Goal: Task Accomplishment & Management: Use online tool/utility

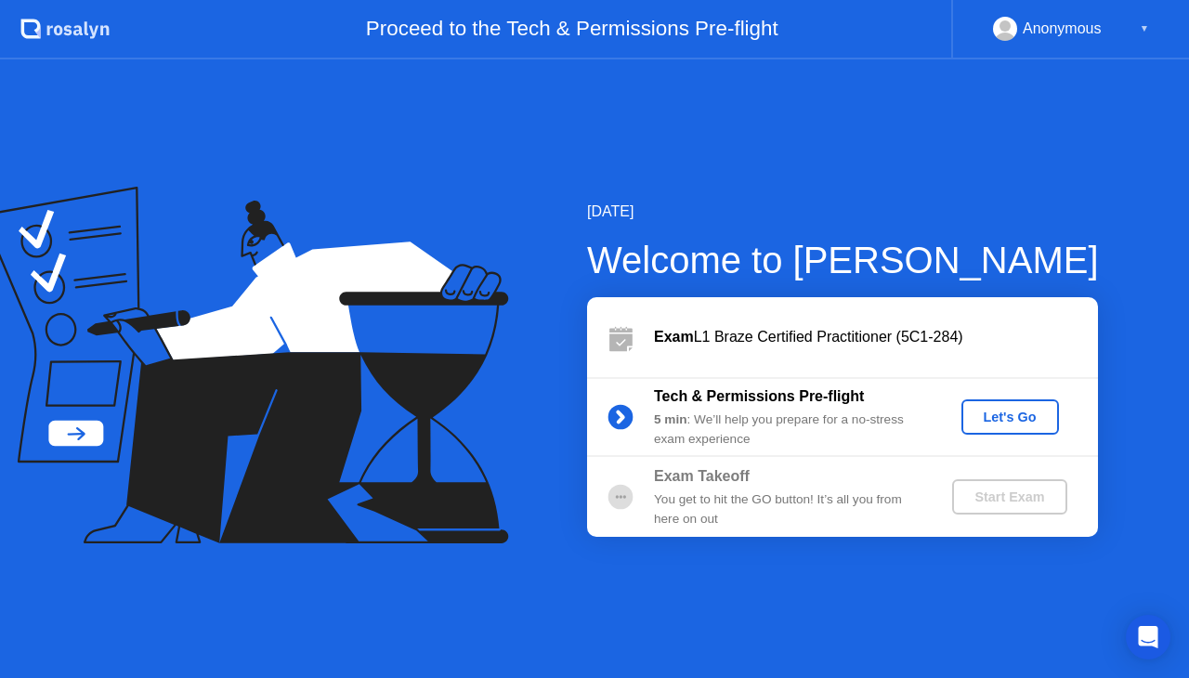
click at [983, 414] on div "Let's Go" at bounding box center [1010, 417] width 83 height 15
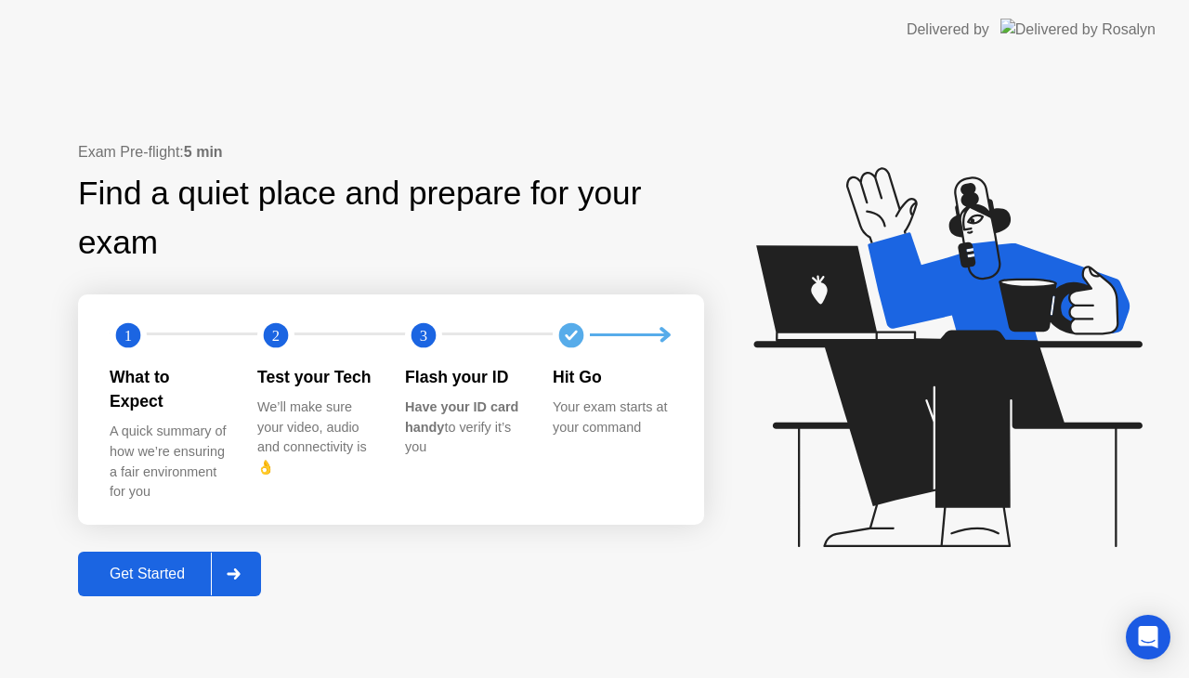
click at [237, 568] on icon at bounding box center [234, 573] width 14 height 11
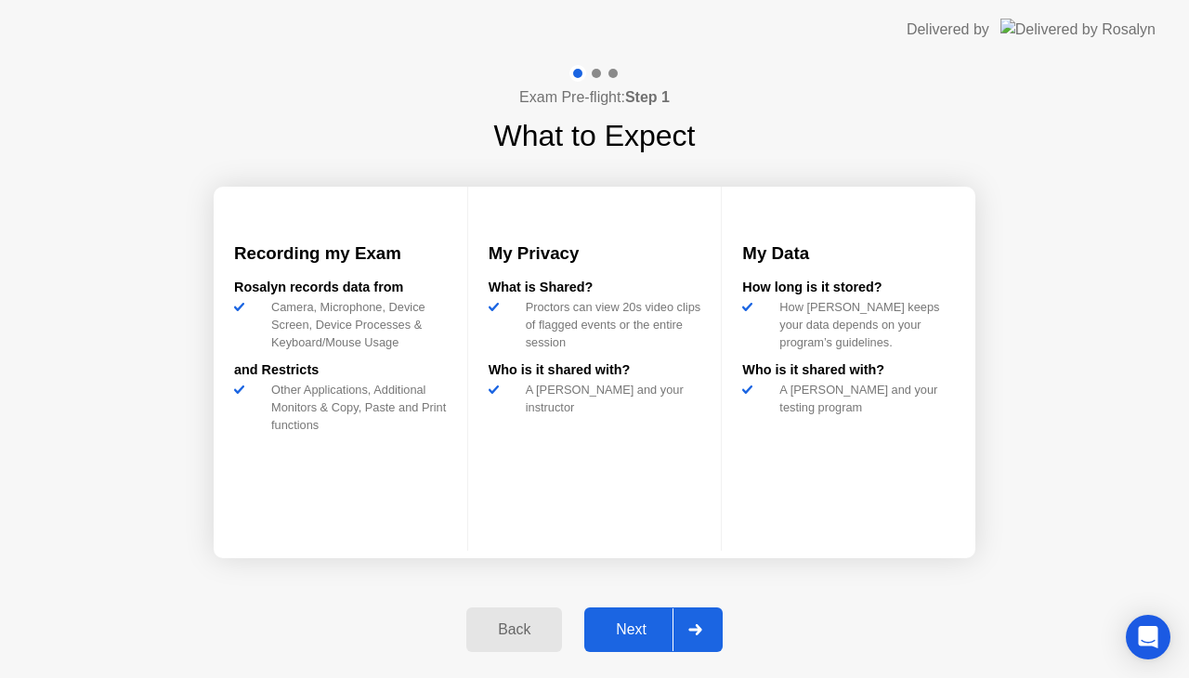
click at [713, 633] on div at bounding box center [694, 629] width 45 height 43
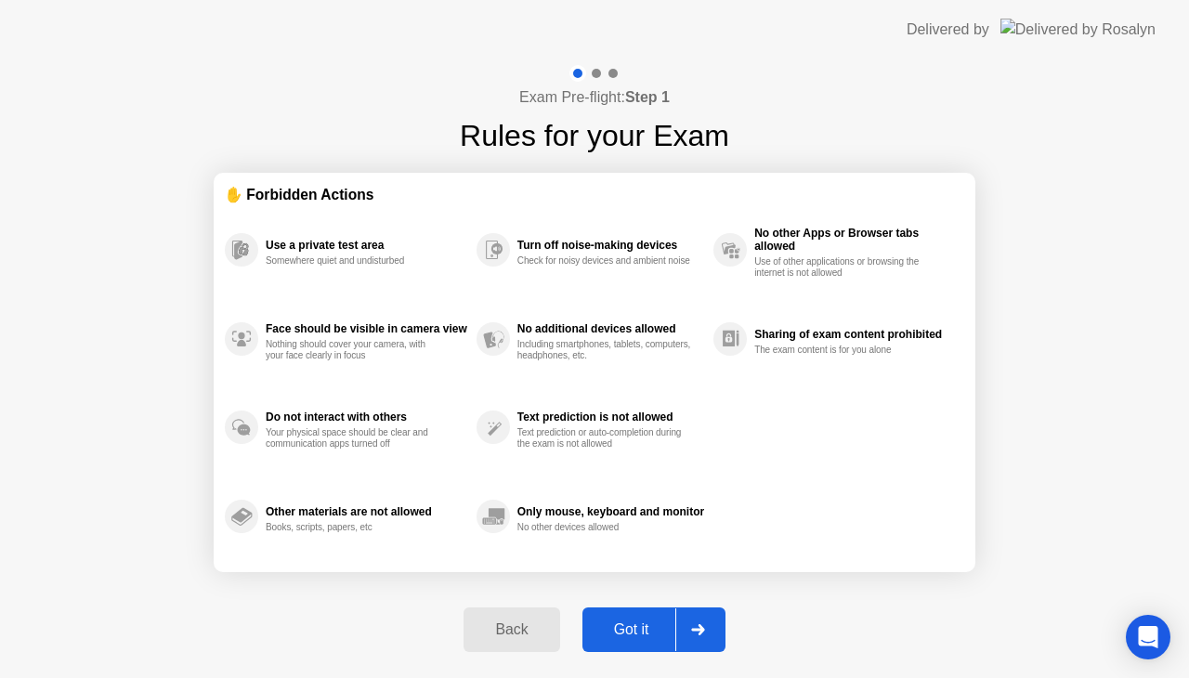
click at [713, 633] on div at bounding box center [697, 629] width 45 height 43
select select "Available cameras"
select select "Available speakers"
select select "Available microphones"
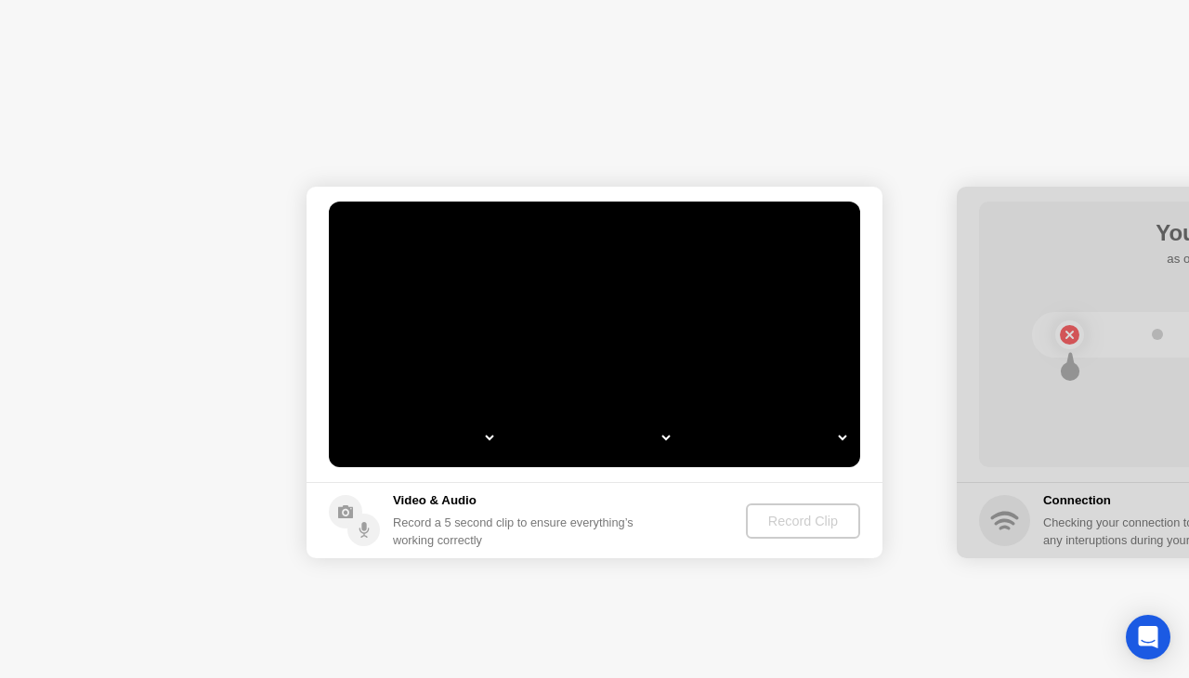
select select "*"
select select "**********"
select select "*******"
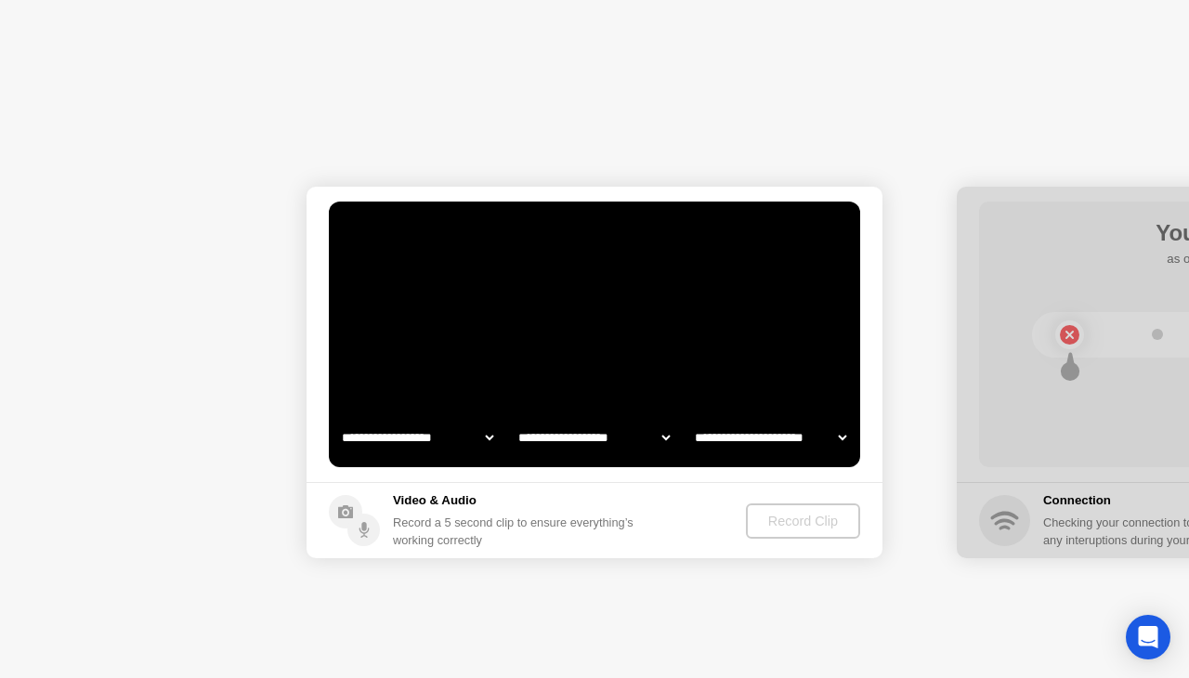
select select "*******"
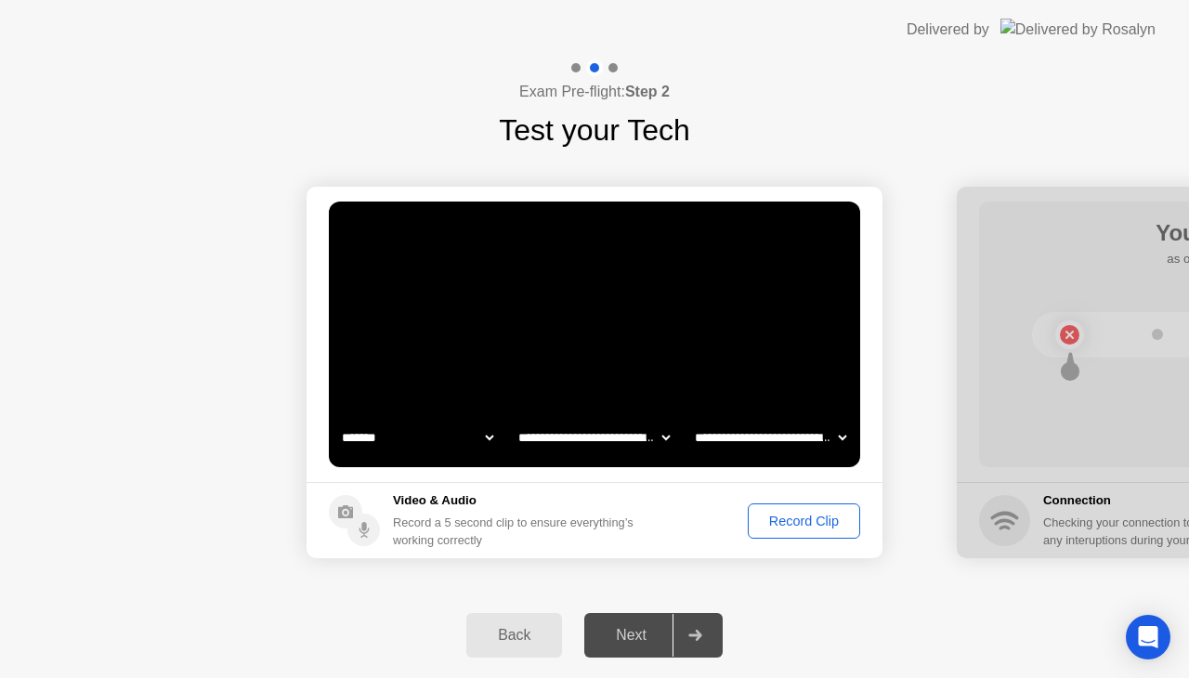
click at [810, 521] on div "Record Clip" at bounding box center [803, 521] width 99 height 15
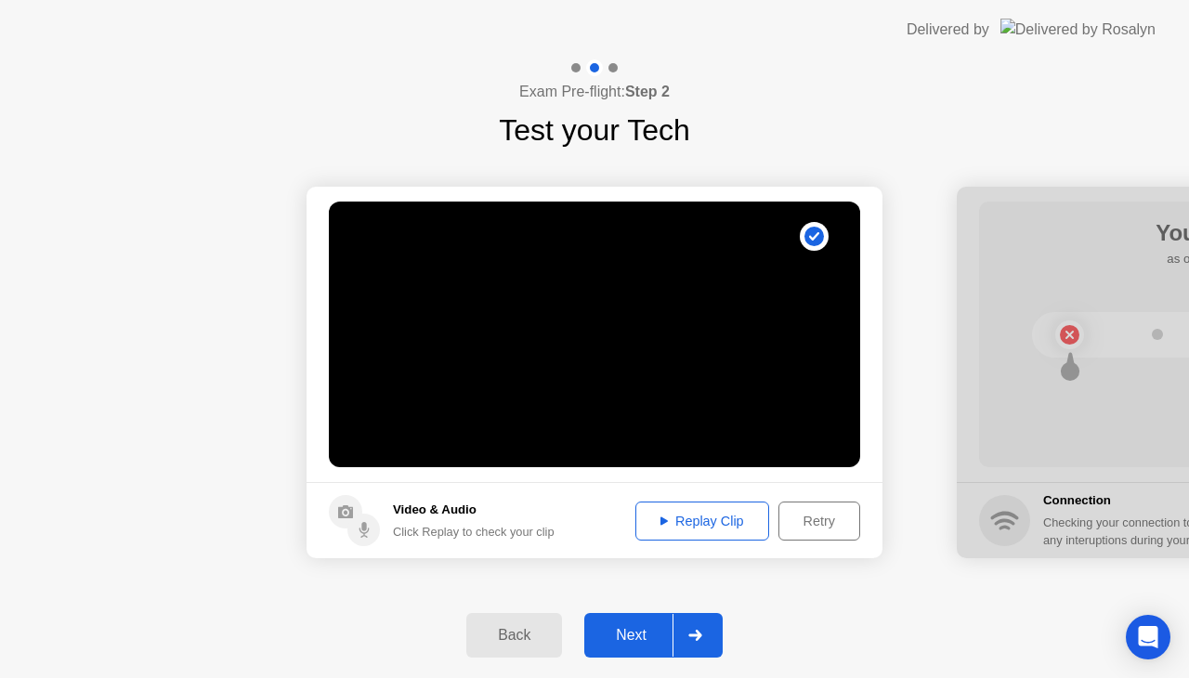
click at [726, 516] on div "Replay Clip" at bounding box center [702, 521] width 121 height 15
click at [806, 514] on div "Retry" at bounding box center [819, 521] width 69 height 15
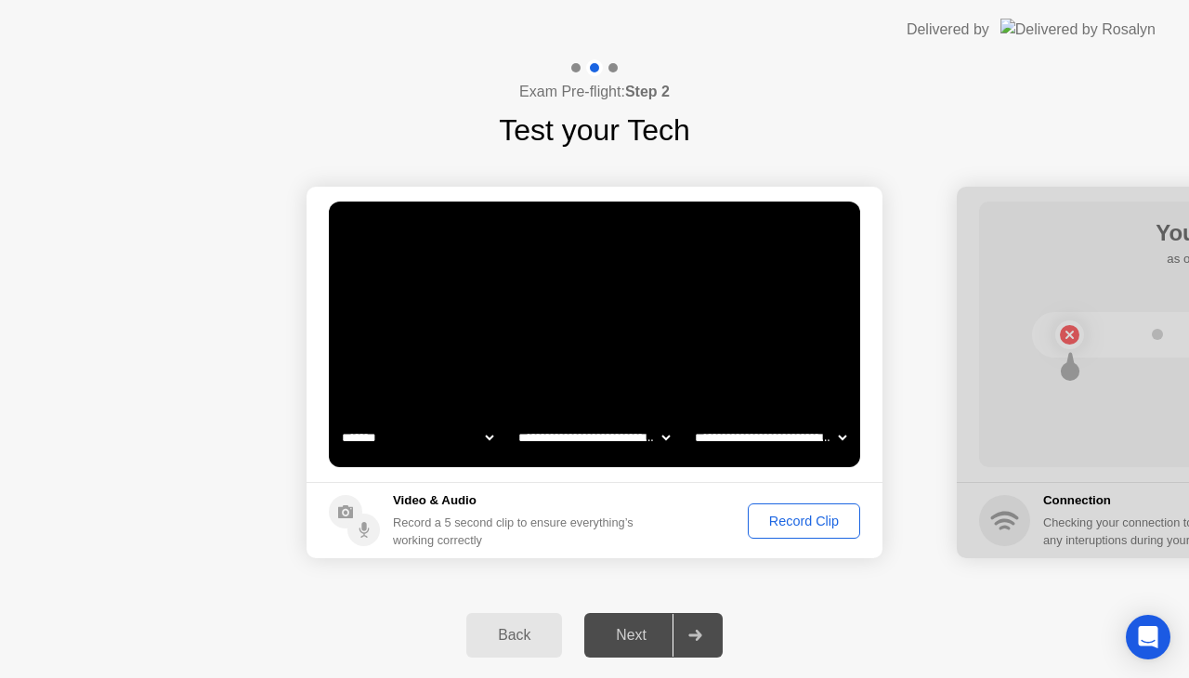
click at [806, 514] on div "Record Clip" at bounding box center [803, 521] width 99 height 15
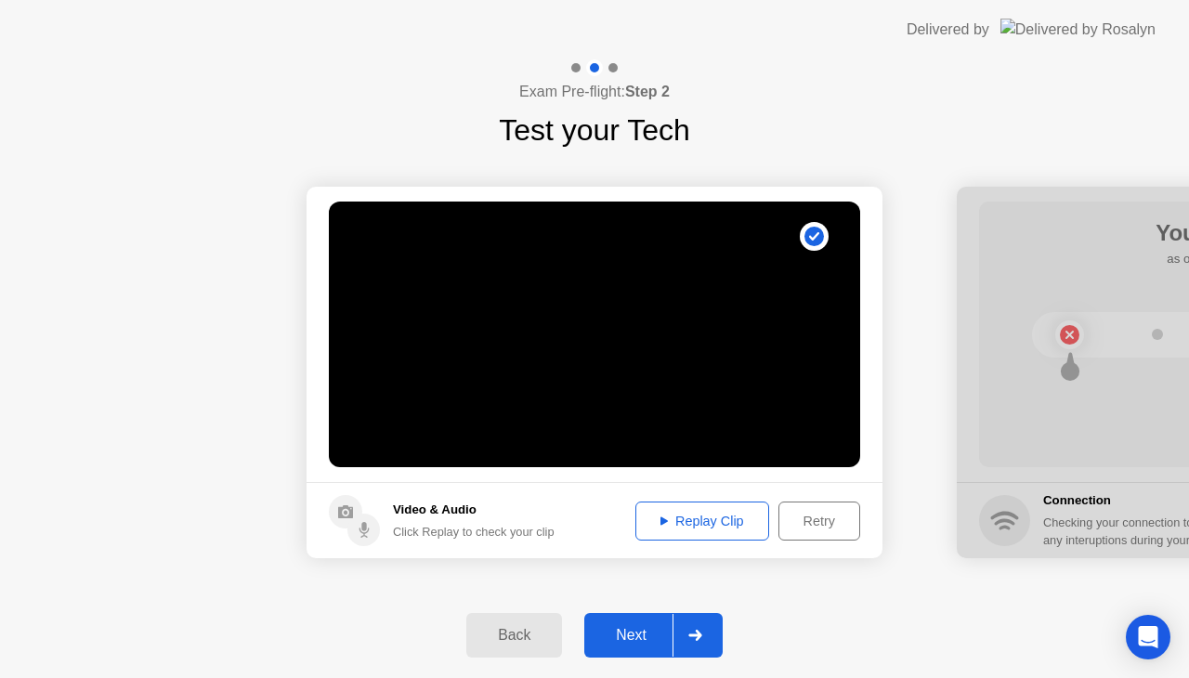
click at [728, 517] on div "Replay Clip" at bounding box center [702, 521] width 121 height 15
click at [707, 634] on div at bounding box center [694, 635] width 45 height 43
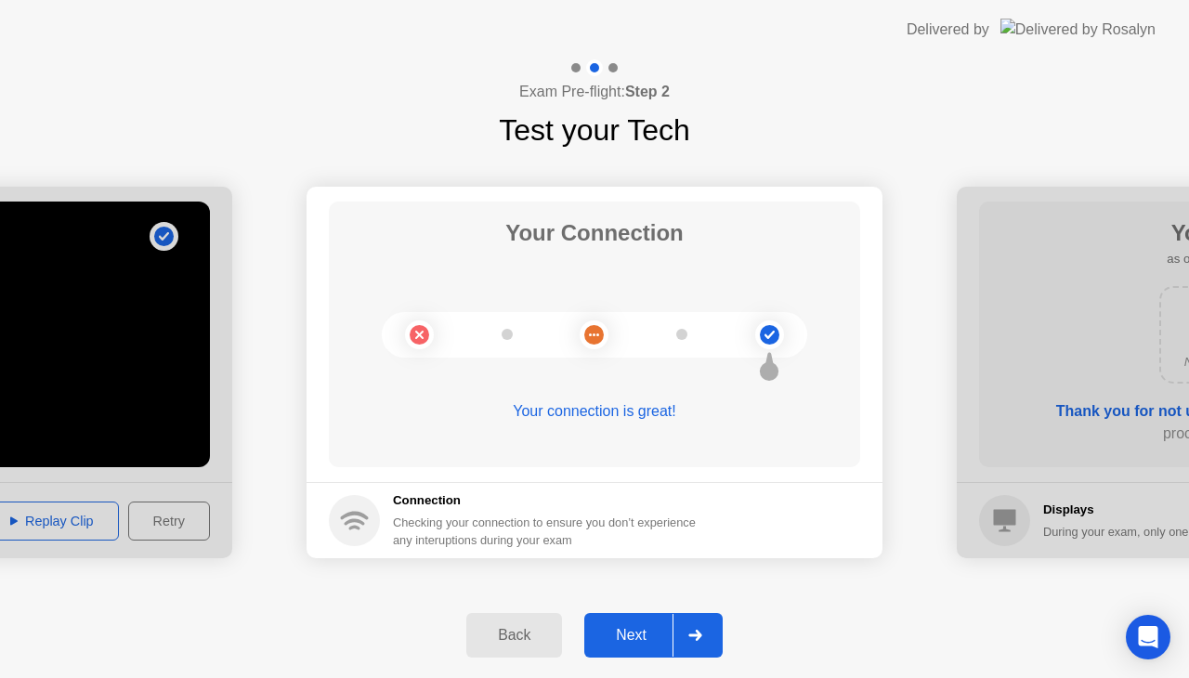
click at [707, 634] on div at bounding box center [694, 635] width 45 height 43
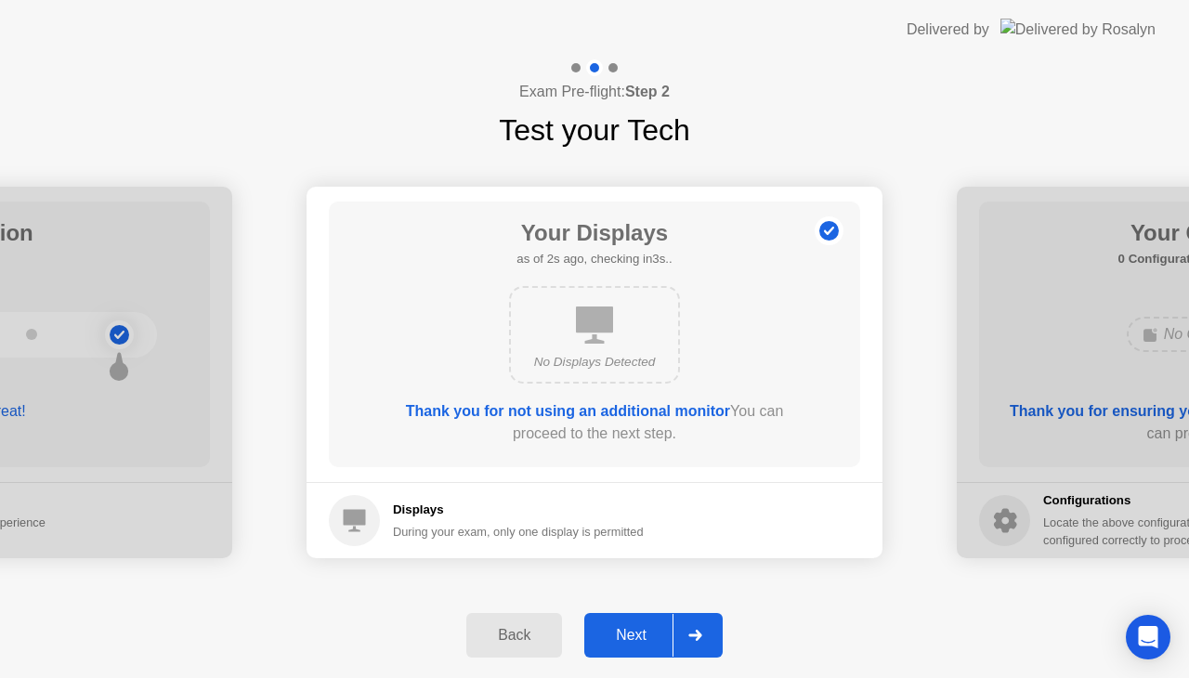
click at [707, 634] on div at bounding box center [694, 635] width 45 height 43
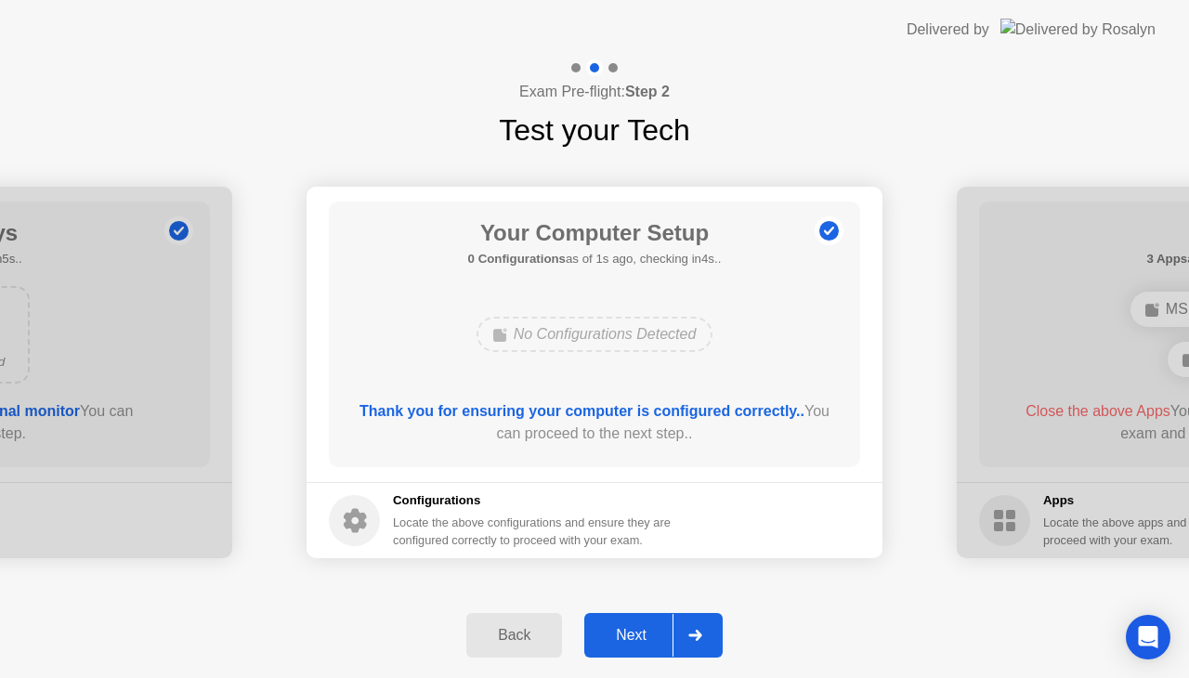
click at [707, 634] on div at bounding box center [694, 635] width 45 height 43
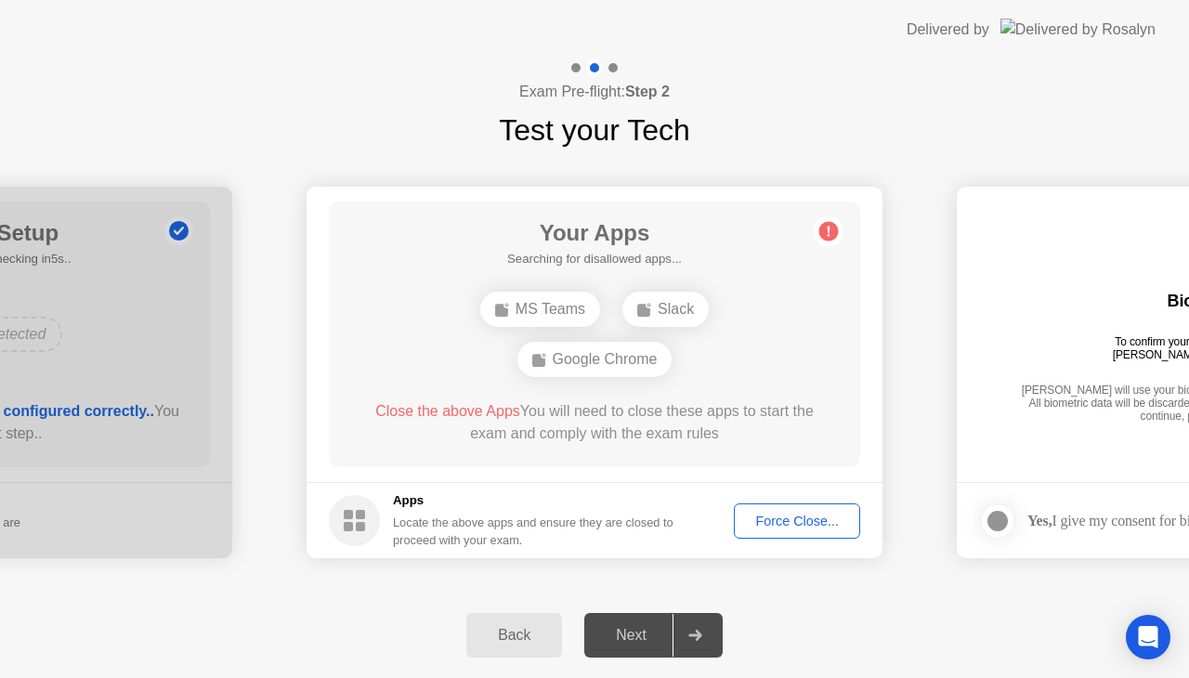
click at [808, 514] on div "Force Close..." at bounding box center [796, 521] width 113 height 15
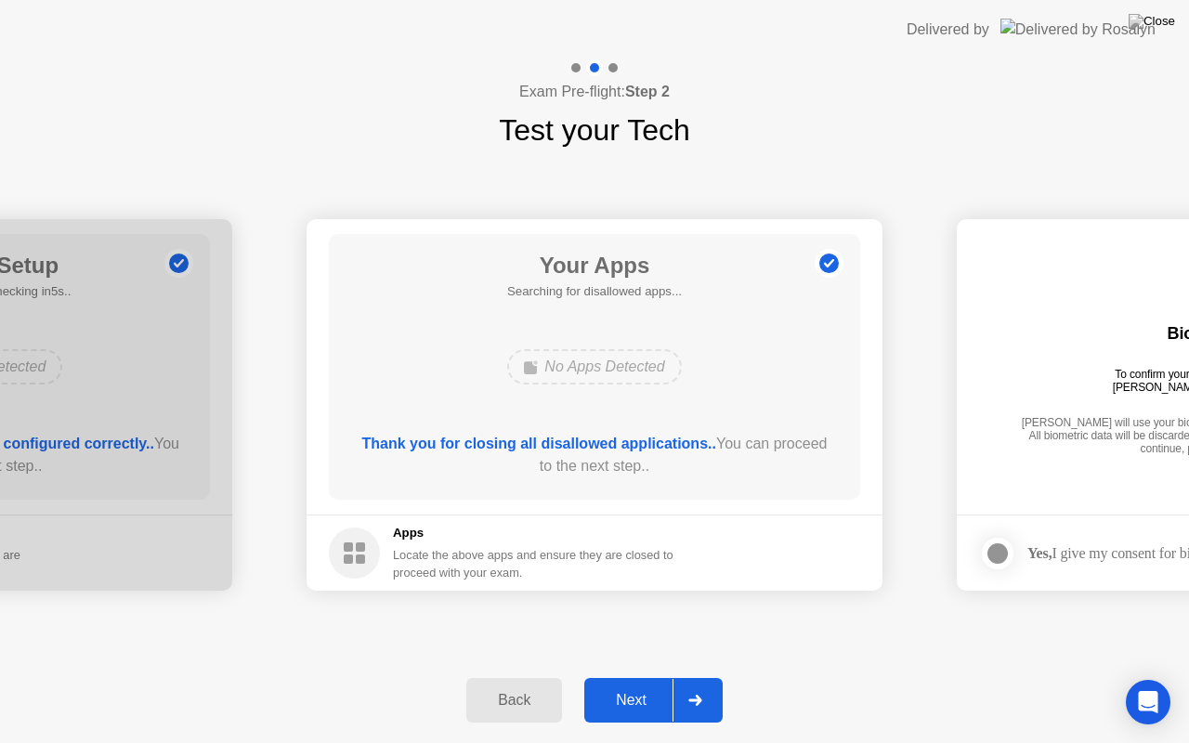
click at [697, 677] on div at bounding box center [694, 700] width 45 height 43
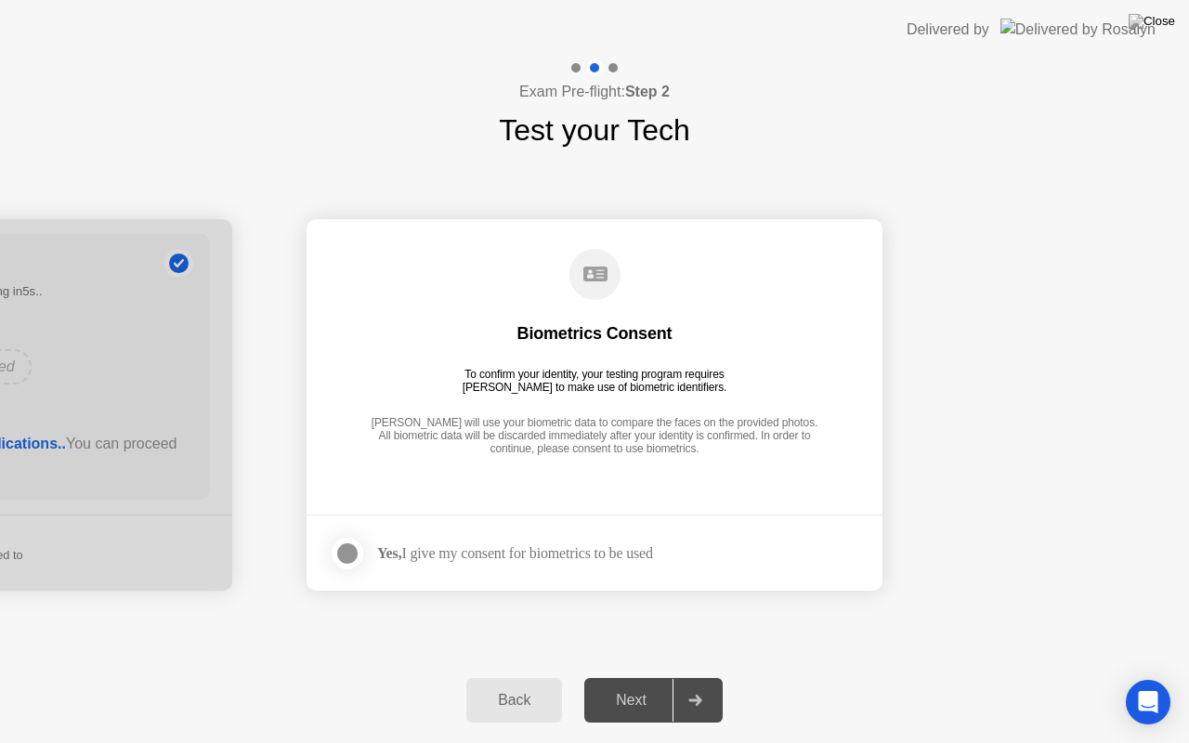
click at [349, 559] on div at bounding box center [347, 553] width 22 height 22
click at [692, 677] on div at bounding box center [694, 700] width 45 height 43
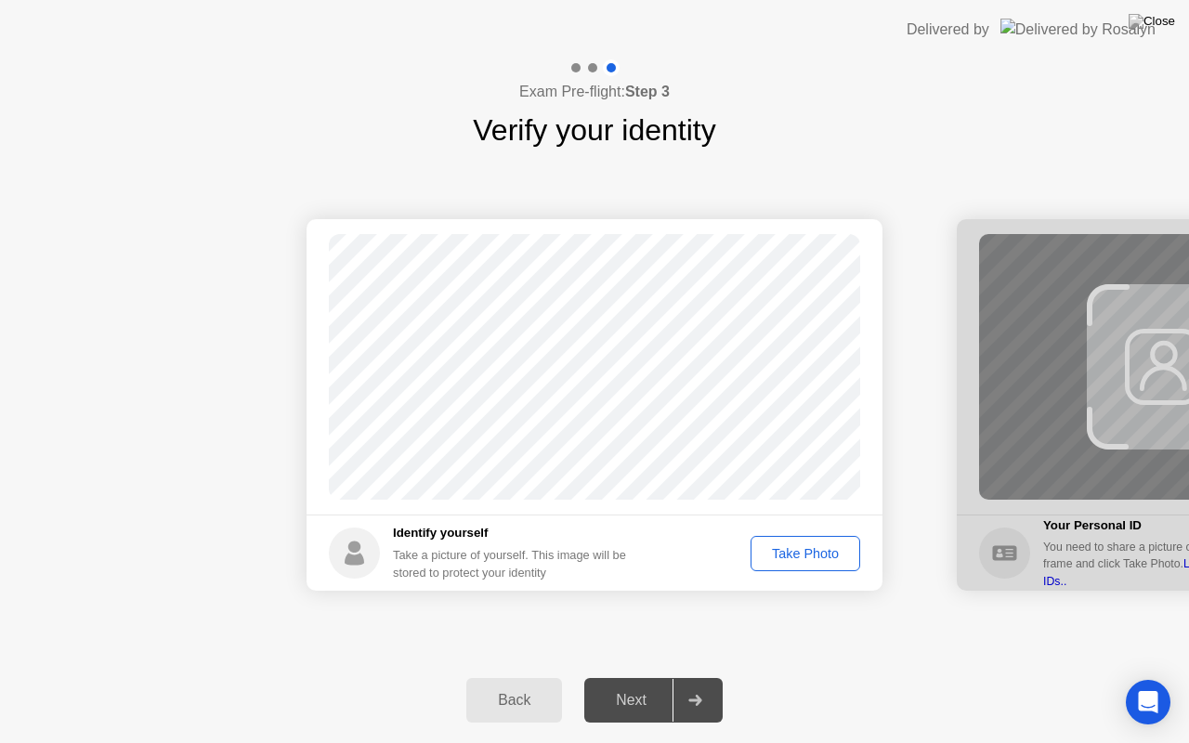
click at [812, 557] on div "Take Photo" at bounding box center [805, 553] width 97 height 15
click at [812, 557] on div "Retake" at bounding box center [817, 553] width 72 height 15
click at [812, 557] on div "Take Photo" at bounding box center [805, 553] width 97 height 15
click at [694, 677] on div at bounding box center [694, 700] width 45 height 43
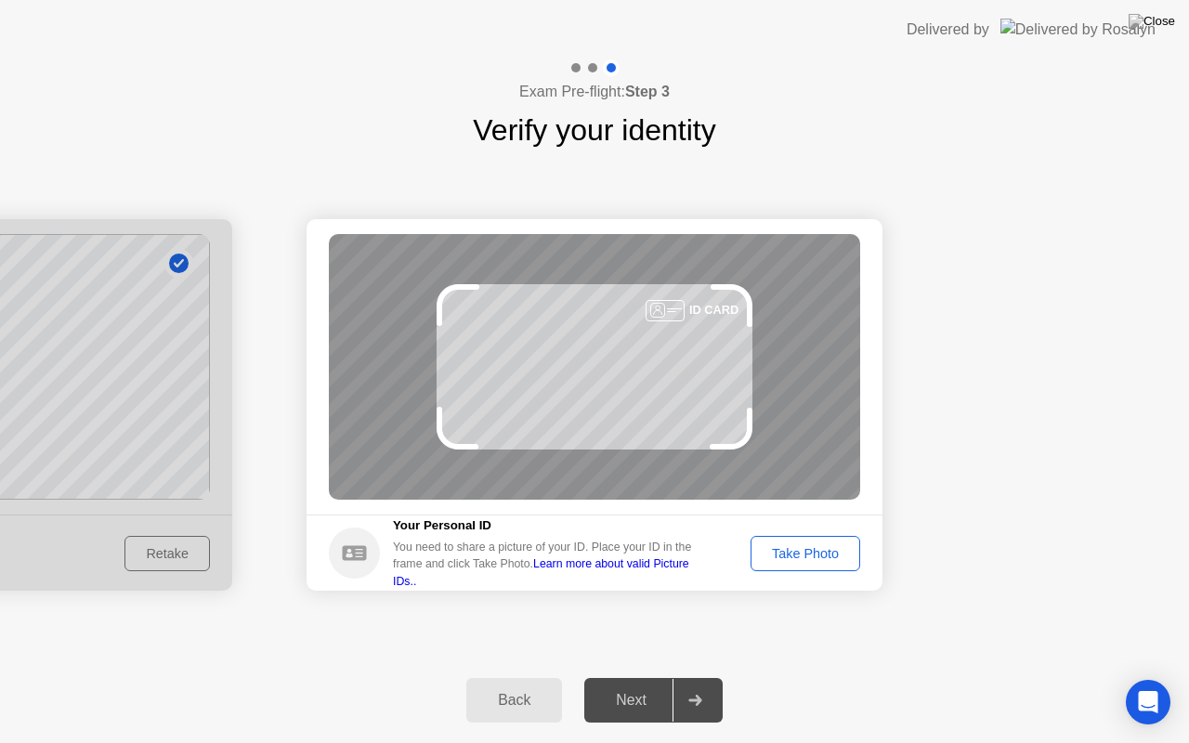
click at [812, 553] on div "Take Photo" at bounding box center [805, 553] width 97 height 15
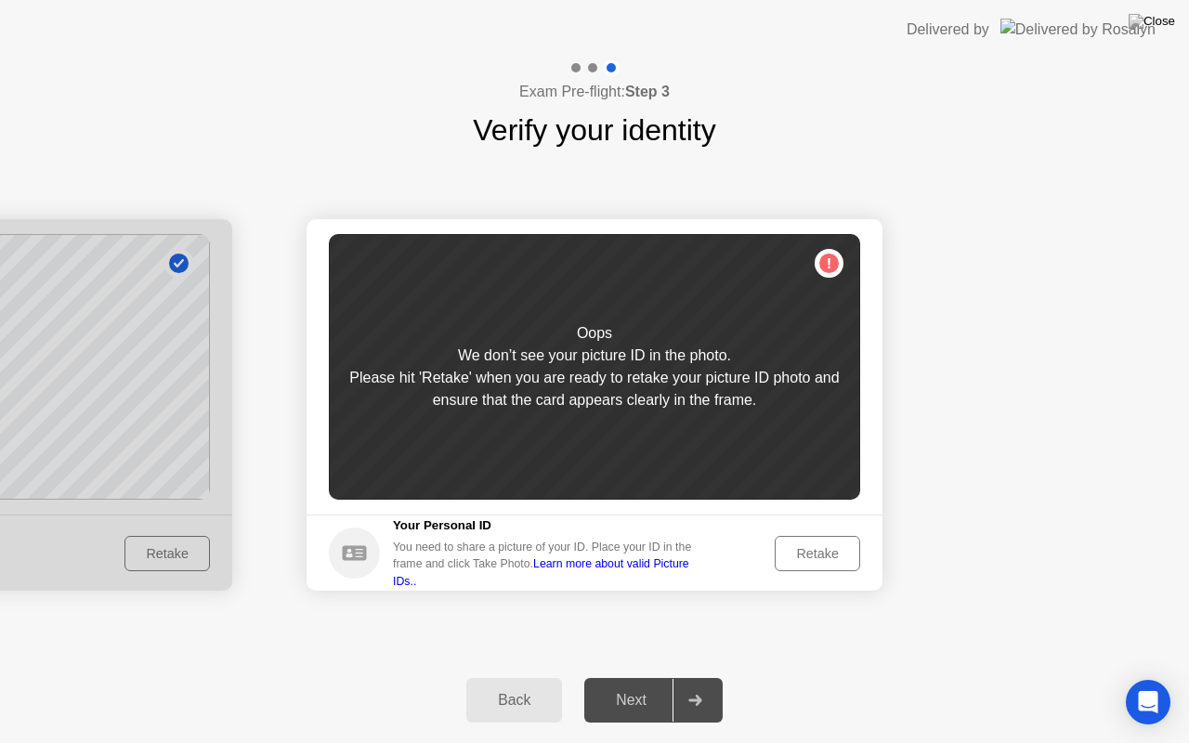
click at [812, 553] on div "Retake" at bounding box center [817, 553] width 72 height 15
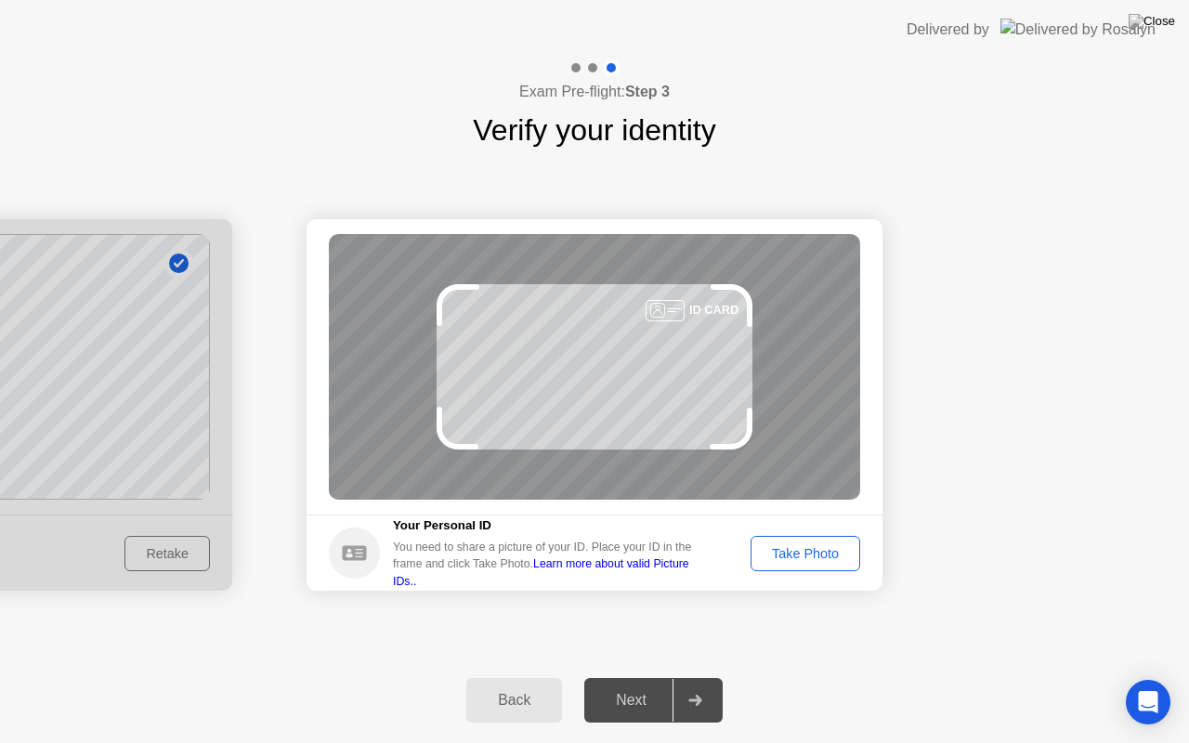
click at [812, 553] on div "Take Photo" at bounding box center [805, 553] width 97 height 15
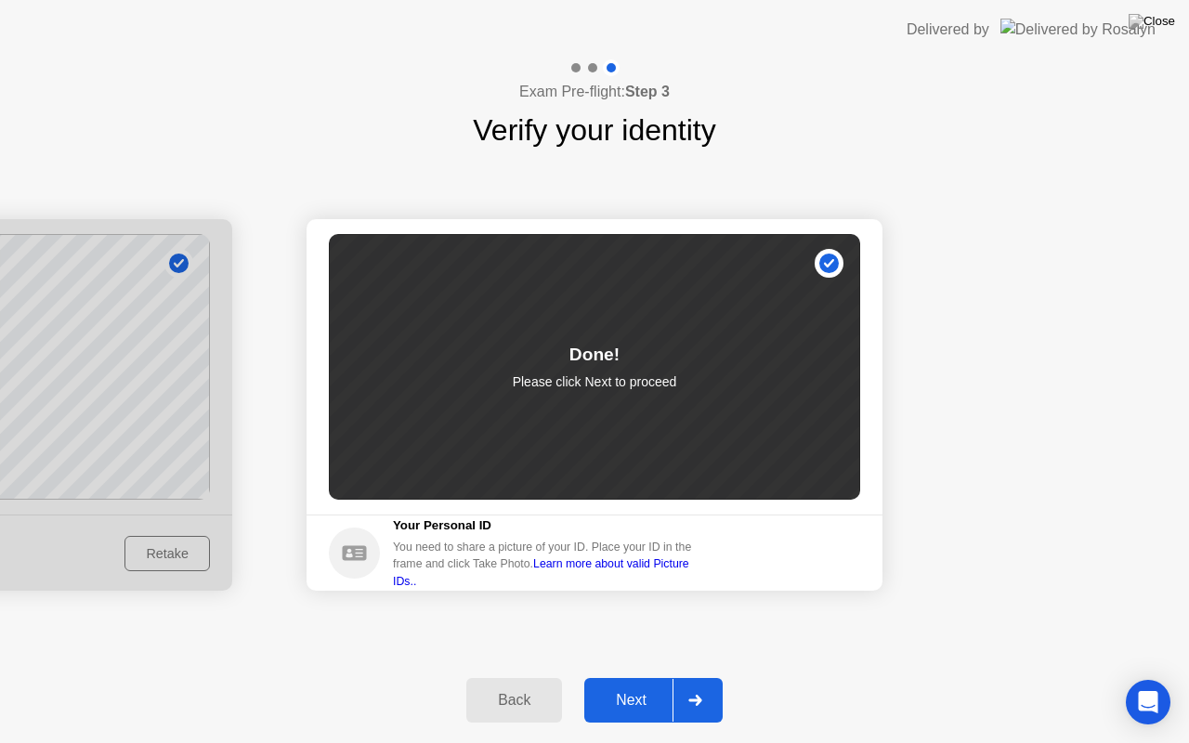
click at [704, 677] on div at bounding box center [694, 700] width 45 height 43
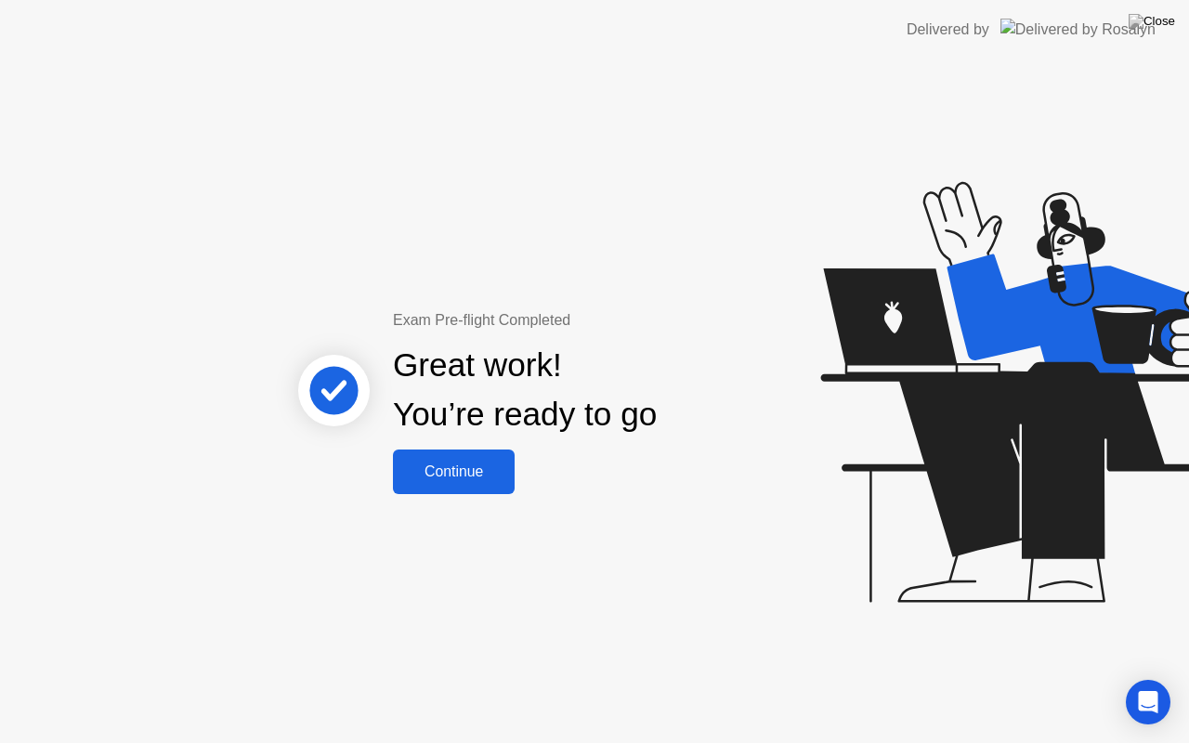
click at [462, 474] on div "Continue" at bounding box center [453, 471] width 111 height 17
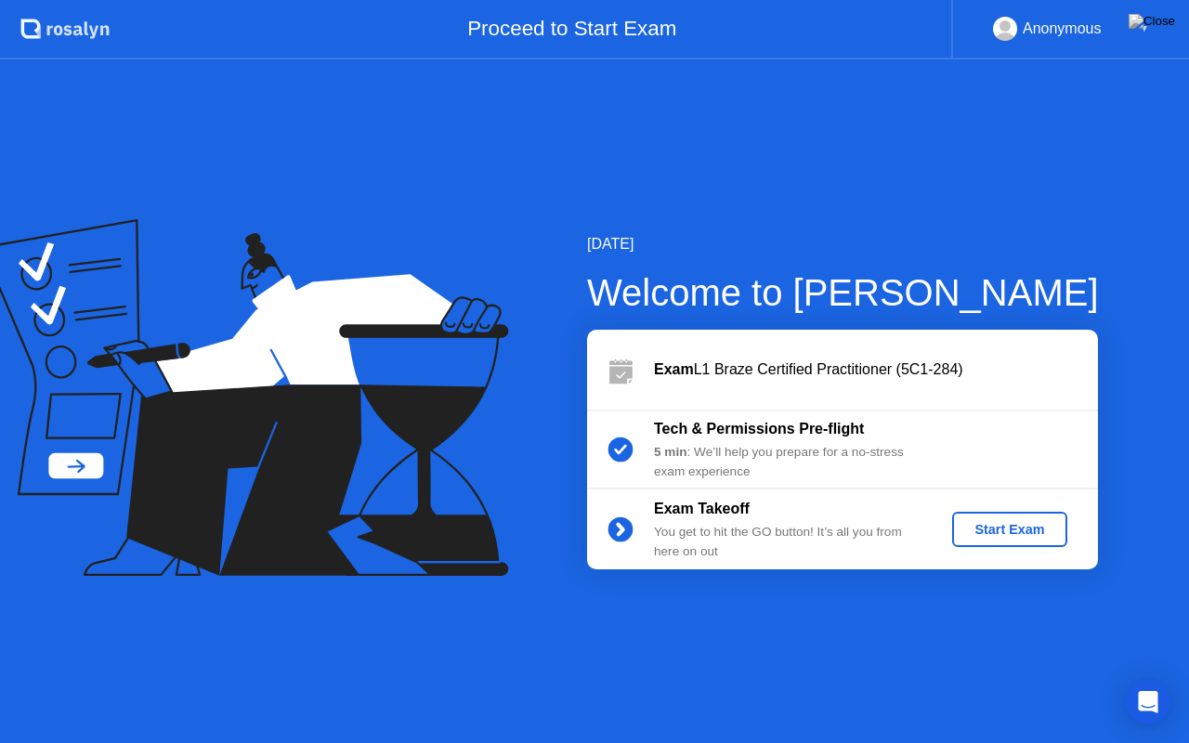
click at [977, 537] on div "Start Exam" at bounding box center [1008, 529] width 99 height 15
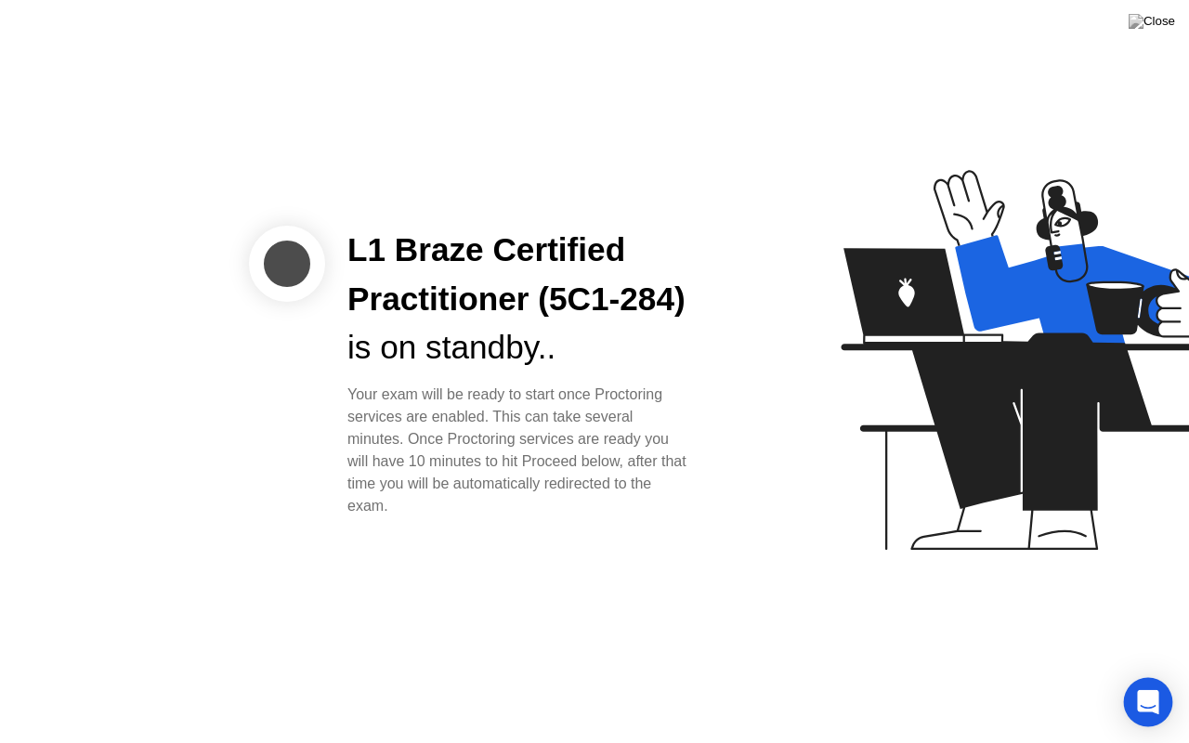
click at [1146, 677] on icon "Open Intercom Messenger" at bounding box center [1147, 702] width 21 height 24
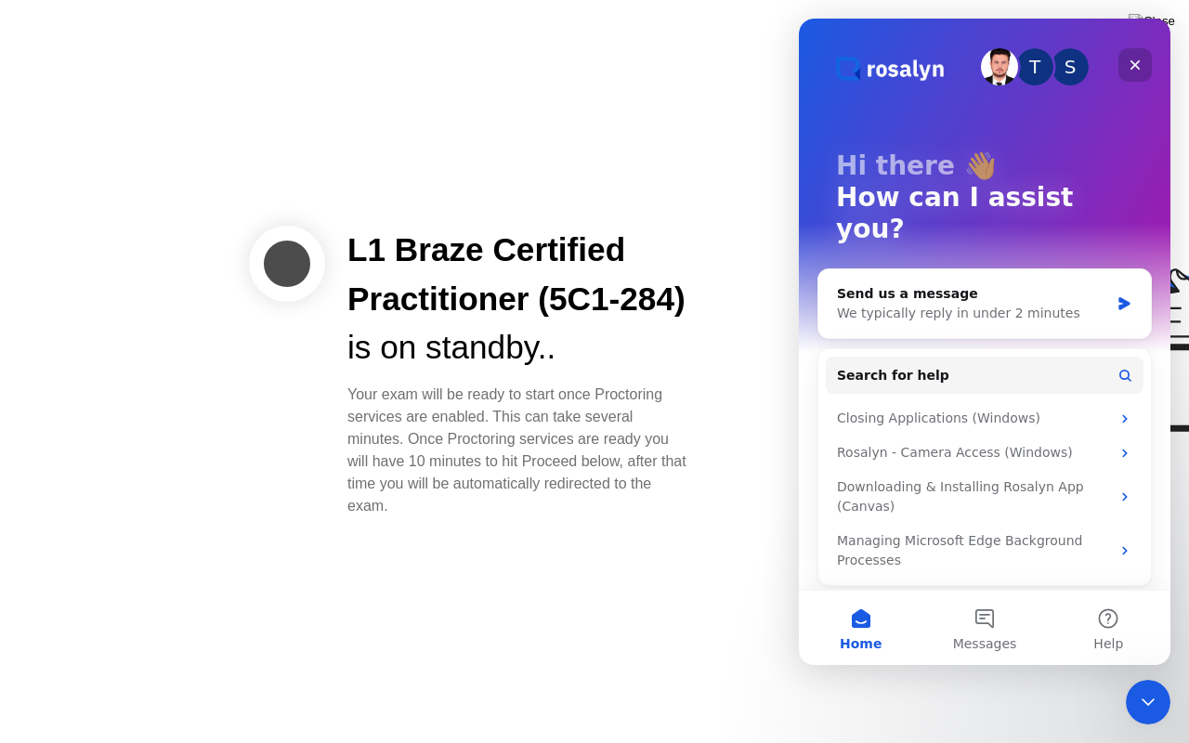
click at [1138, 61] on icon "Close" at bounding box center [1135, 65] width 10 height 10
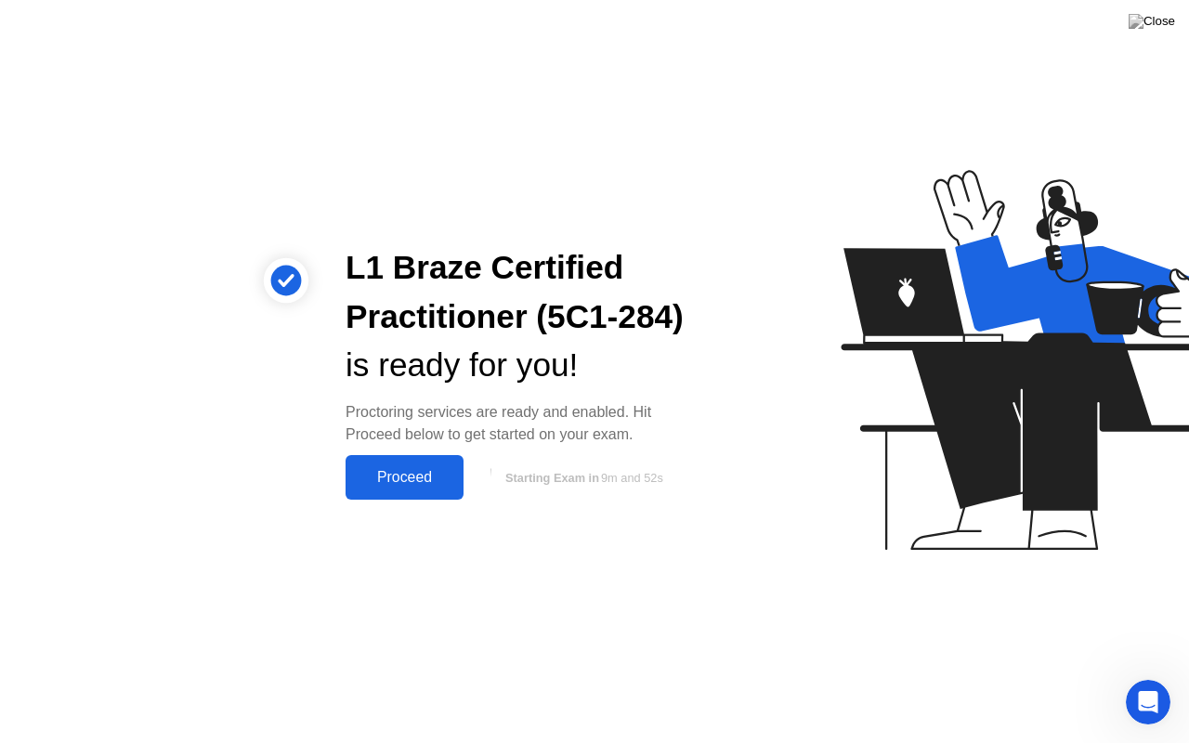
click at [407, 469] on div "Proceed" at bounding box center [404, 477] width 107 height 17
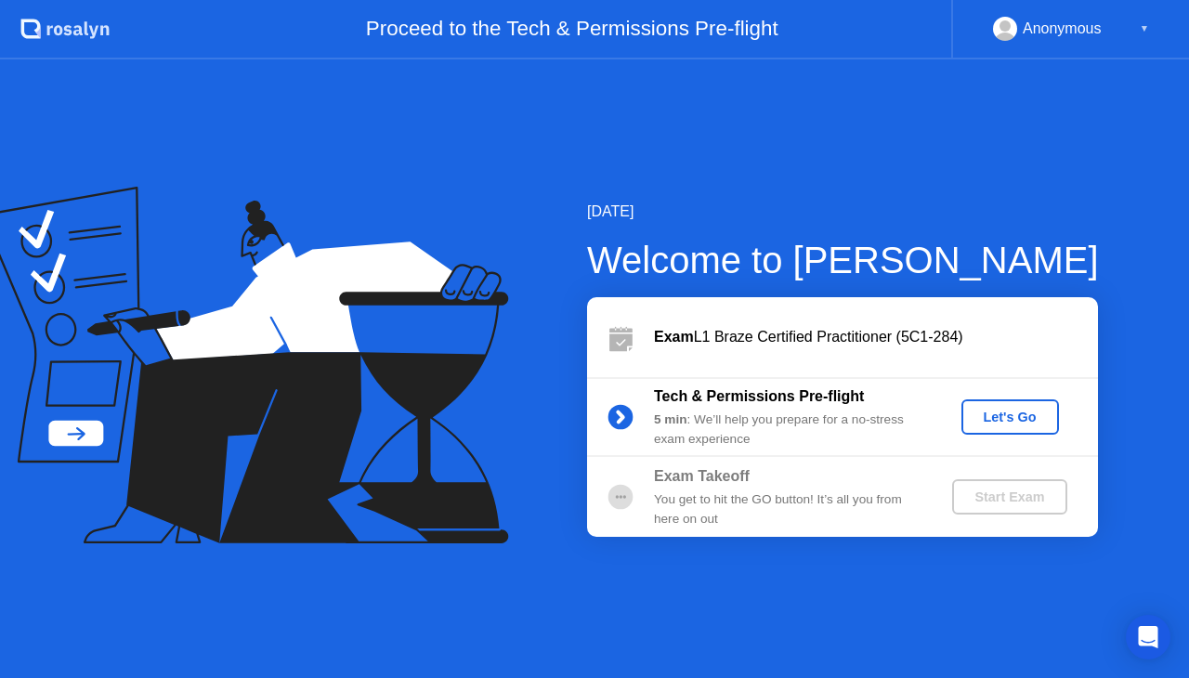
click at [1016, 410] on div "Let's Go" at bounding box center [1010, 417] width 83 height 15
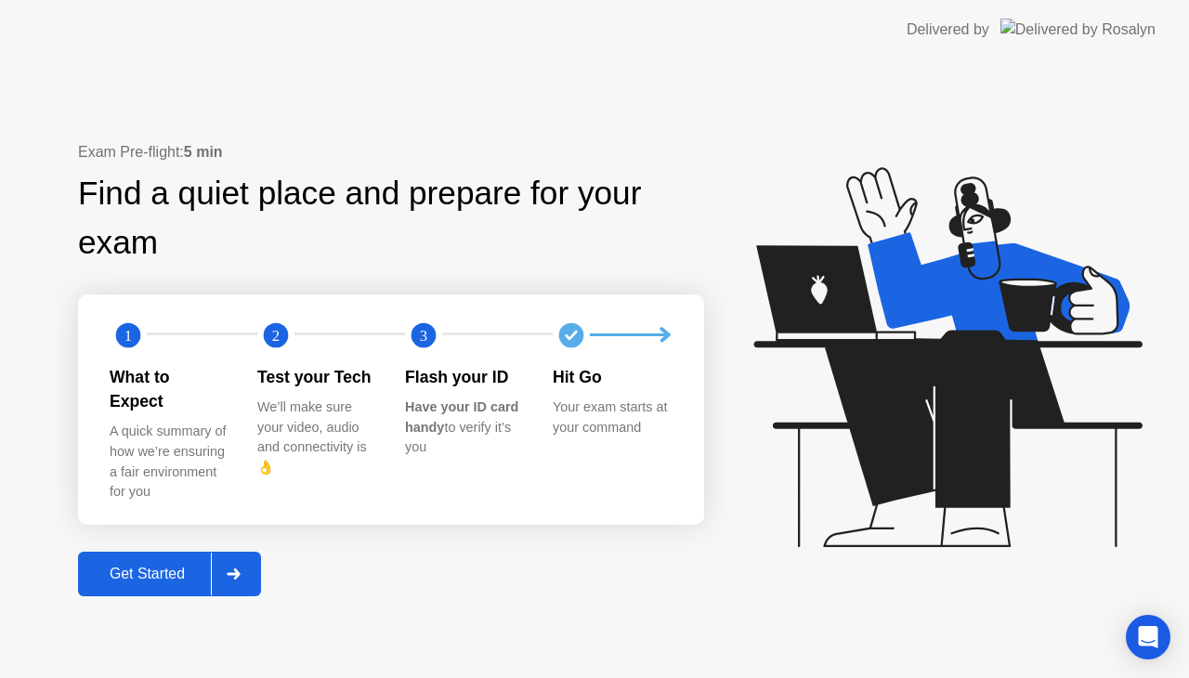
click at [246, 566] on div at bounding box center [233, 574] width 45 height 43
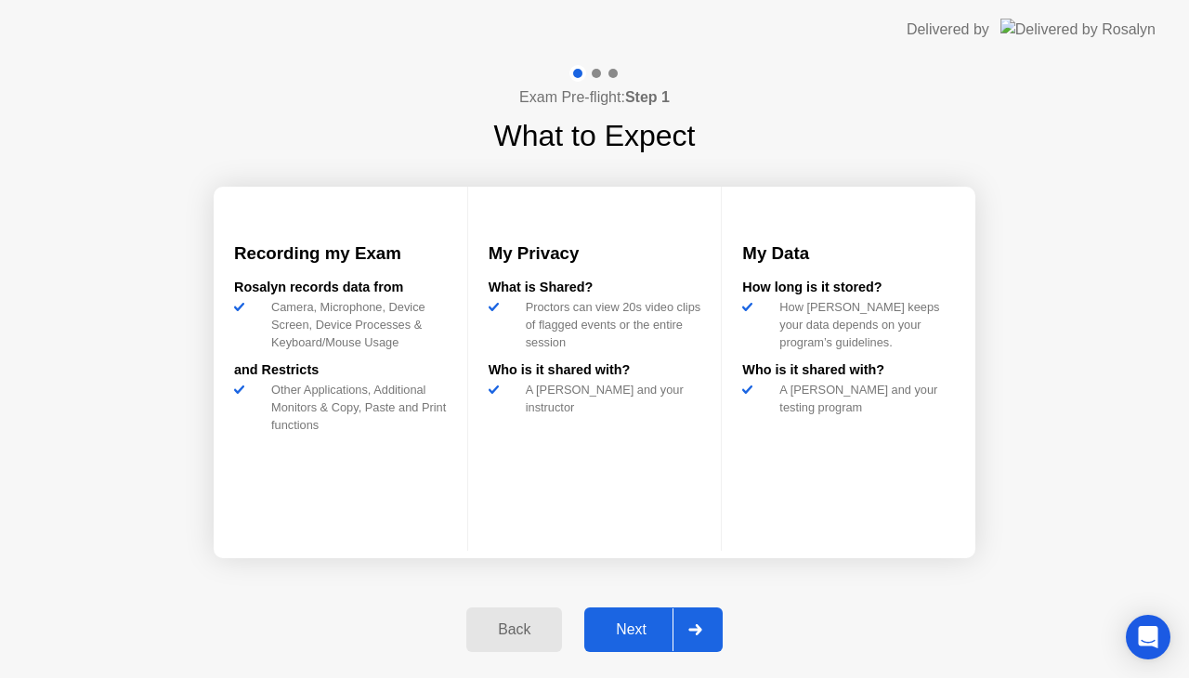
click at [711, 619] on div at bounding box center [694, 629] width 45 height 43
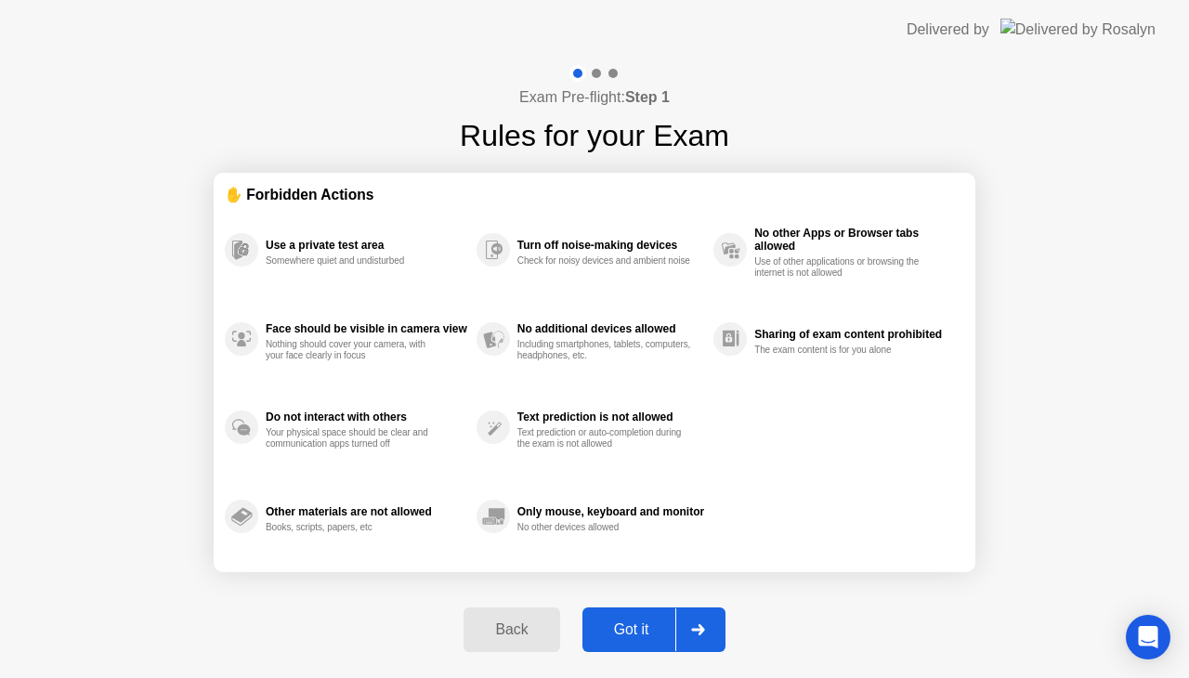
click at [711, 619] on div at bounding box center [697, 629] width 45 height 43
select select "**********"
select select "*******"
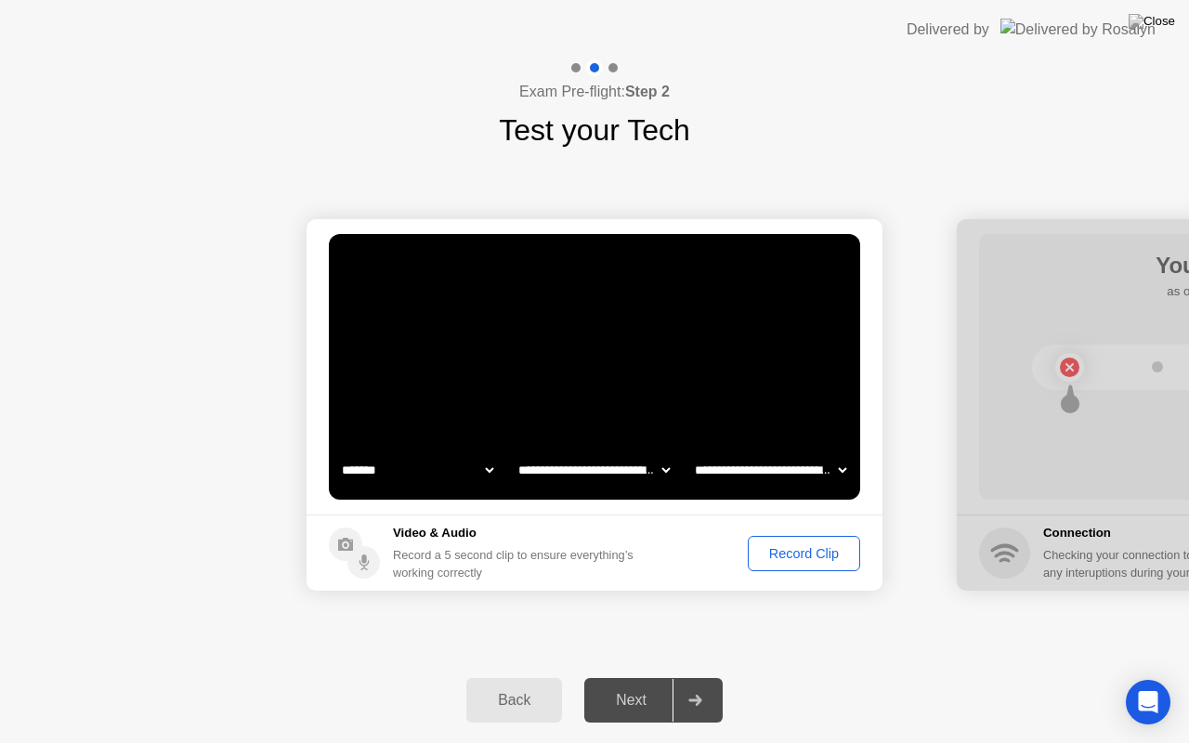
click at [794, 555] on div "Record Clip" at bounding box center [803, 553] width 99 height 15
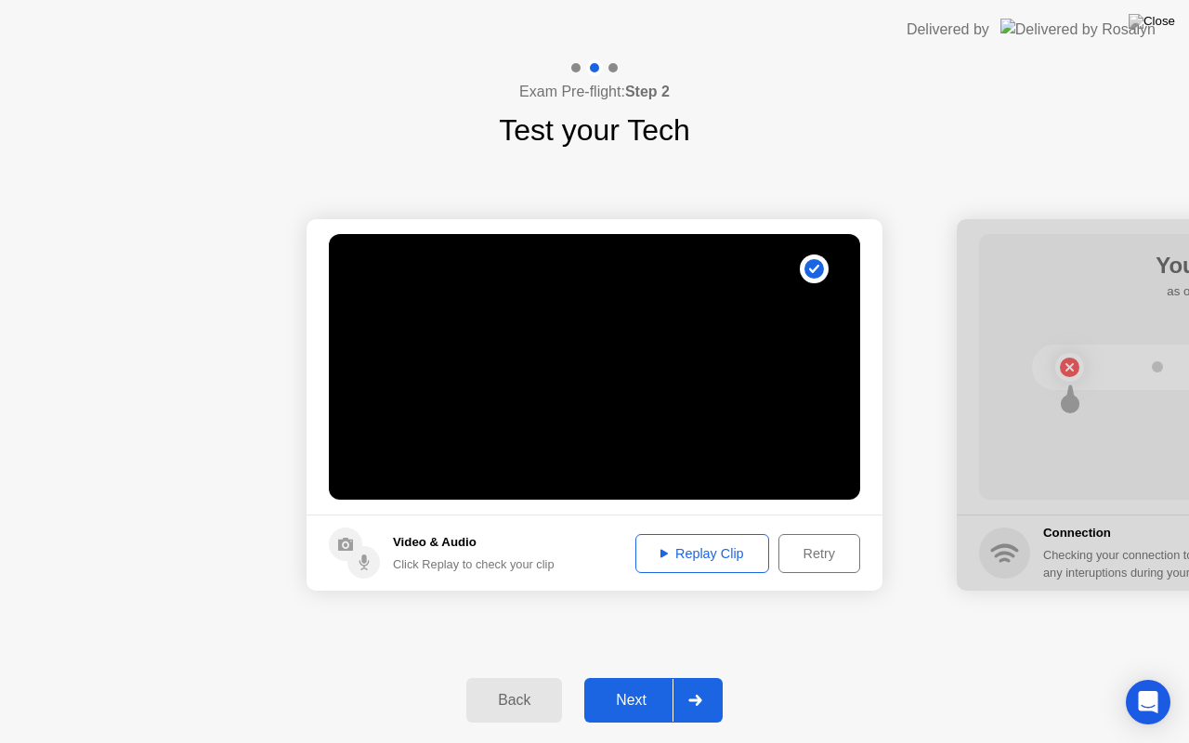
click at [693, 555] on div "Replay Clip" at bounding box center [702, 553] width 121 height 15
click at [693, 677] on icon at bounding box center [695, 700] width 14 height 11
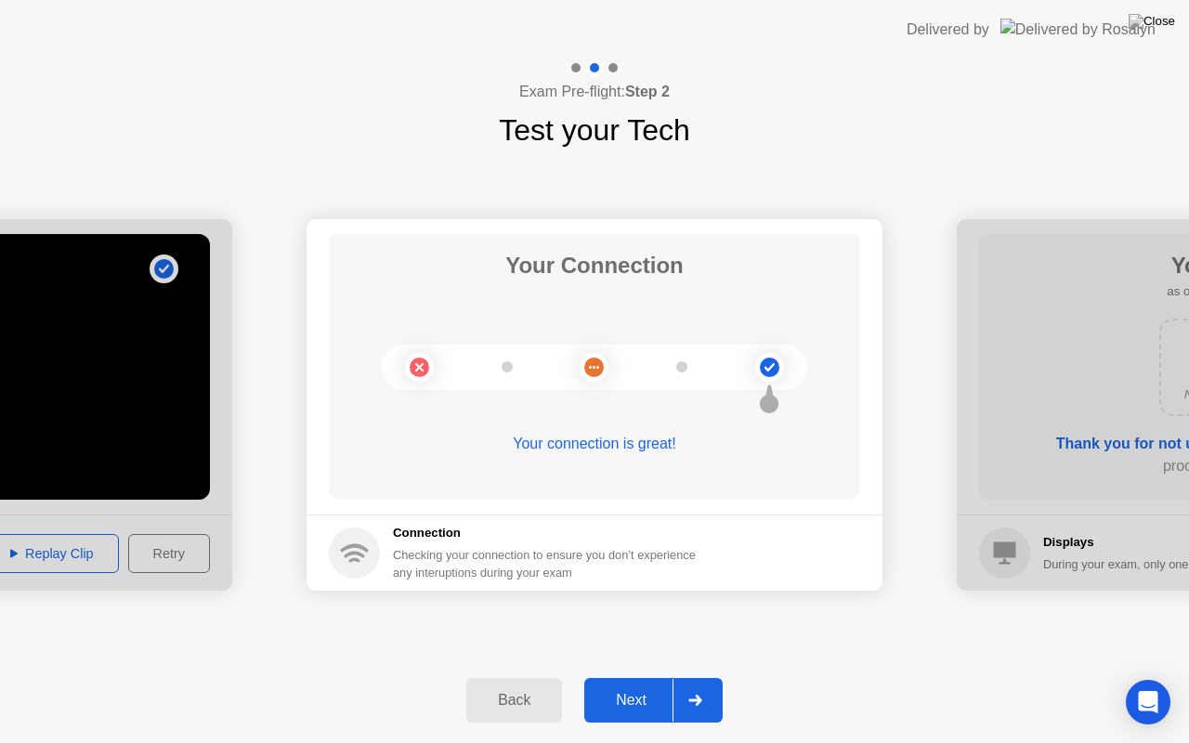
click at [693, 677] on icon at bounding box center [695, 700] width 14 height 11
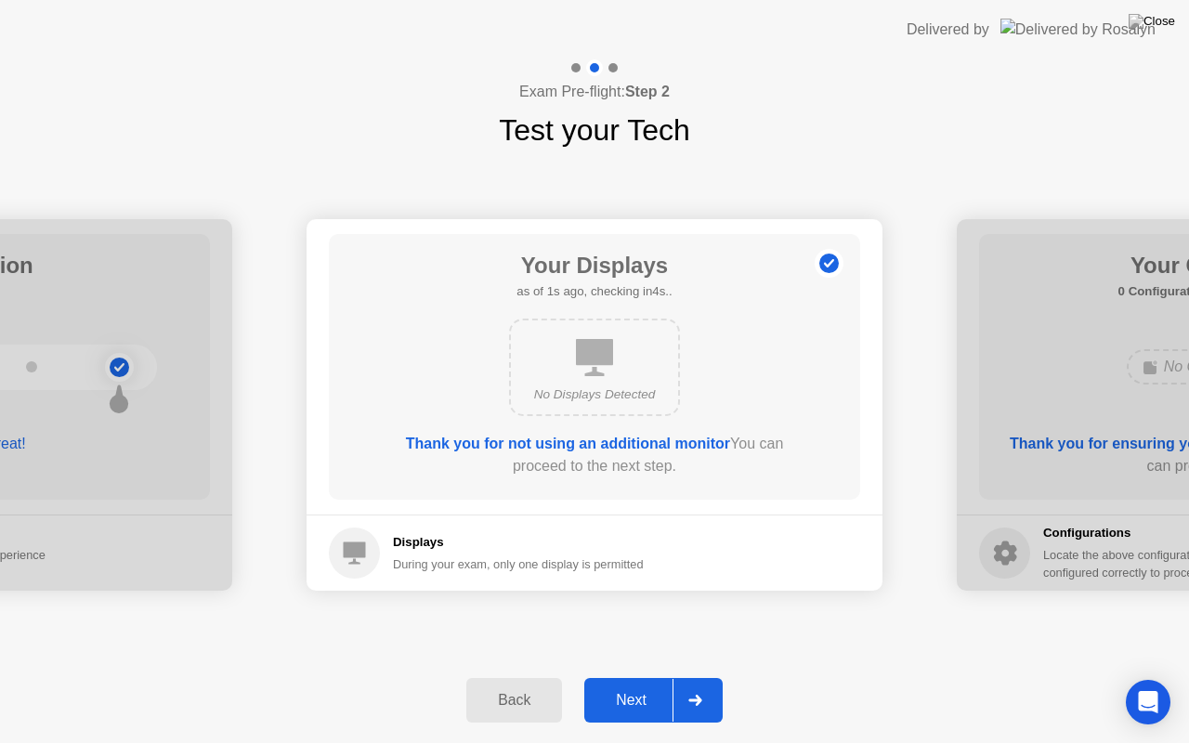
click at [693, 677] on icon at bounding box center [695, 700] width 14 height 11
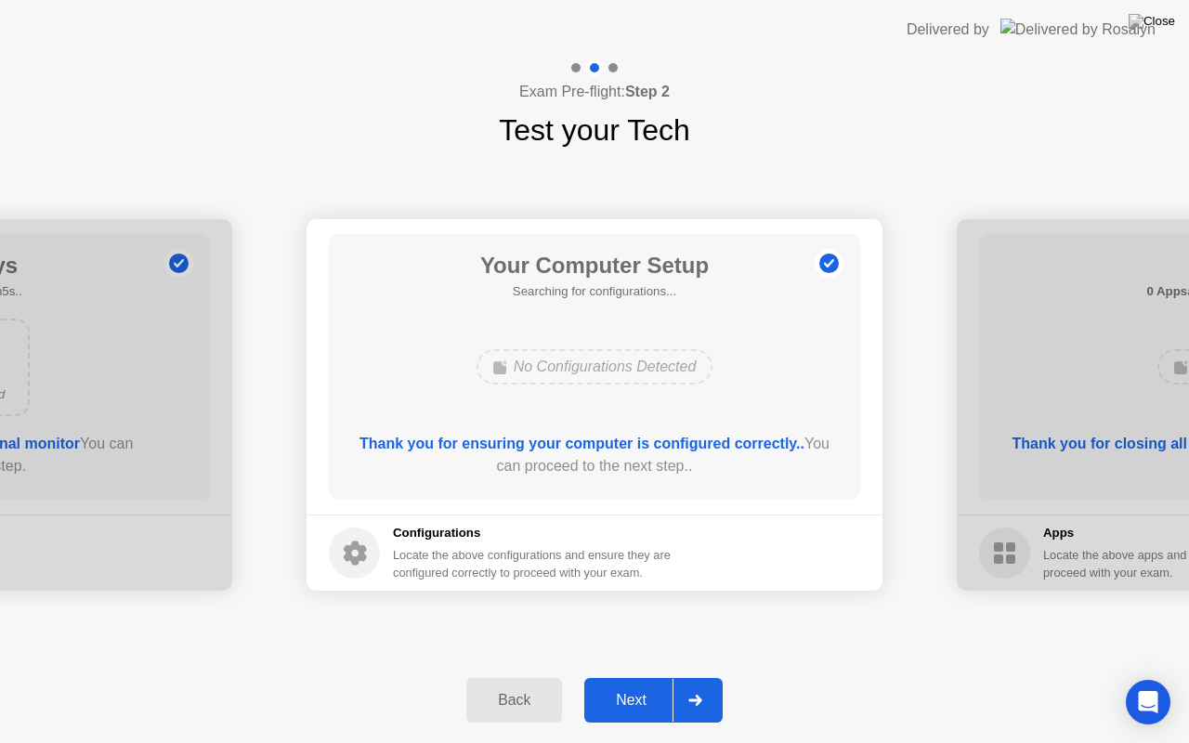
click at [700, 677] on div at bounding box center [694, 700] width 45 height 43
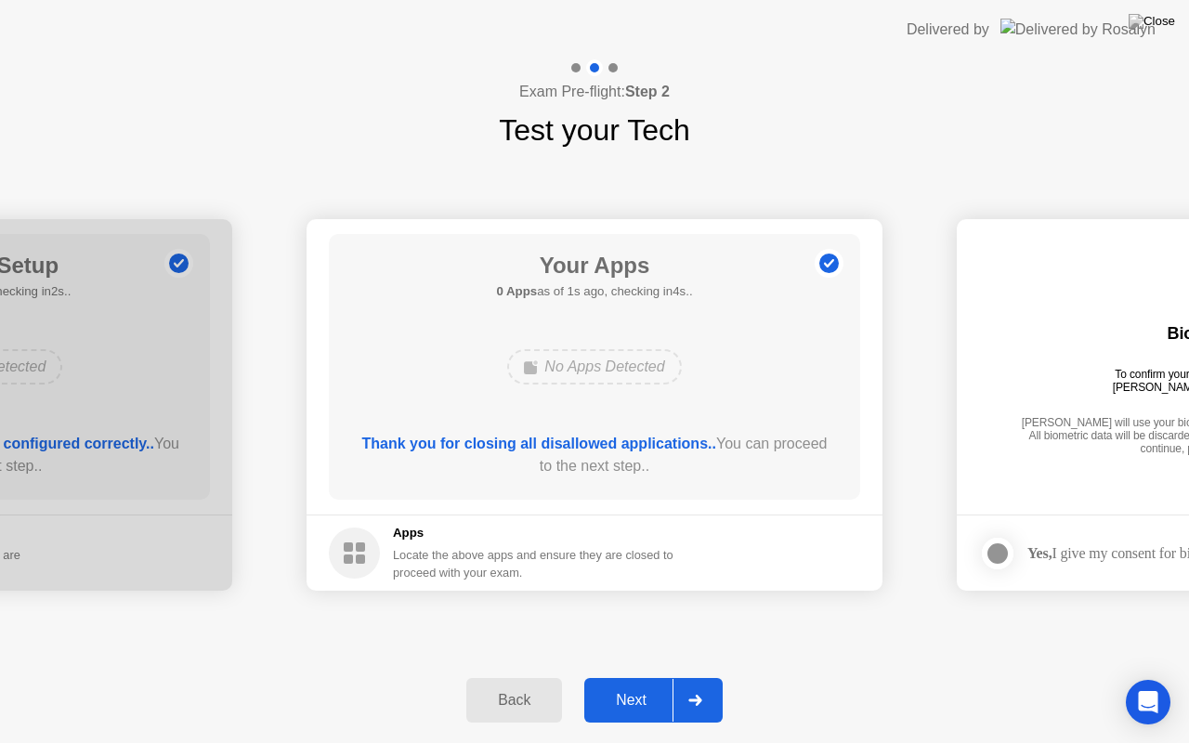
click at [700, 677] on div at bounding box center [694, 700] width 45 height 43
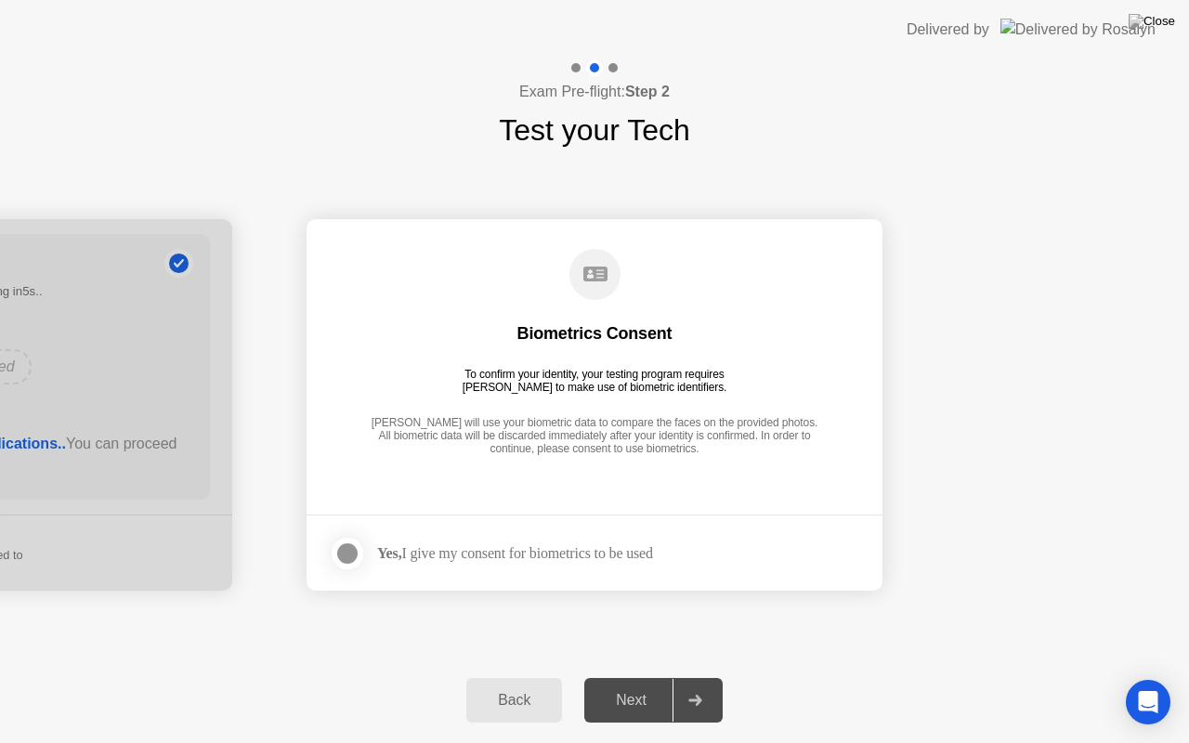
click at [343, 551] on div at bounding box center [347, 553] width 22 height 22
click at [707, 677] on div at bounding box center [694, 700] width 45 height 43
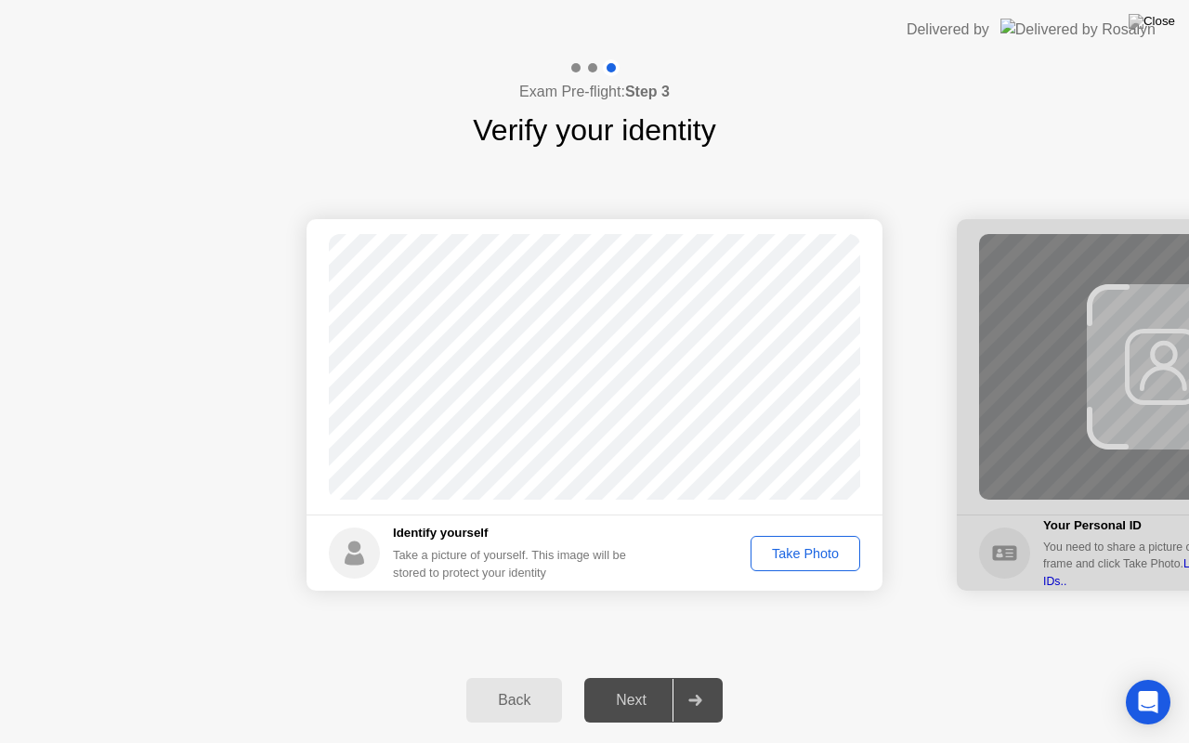
click at [791, 550] on div "Take Photo" at bounding box center [805, 553] width 97 height 15
click at [691, 677] on icon at bounding box center [695, 700] width 14 height 11
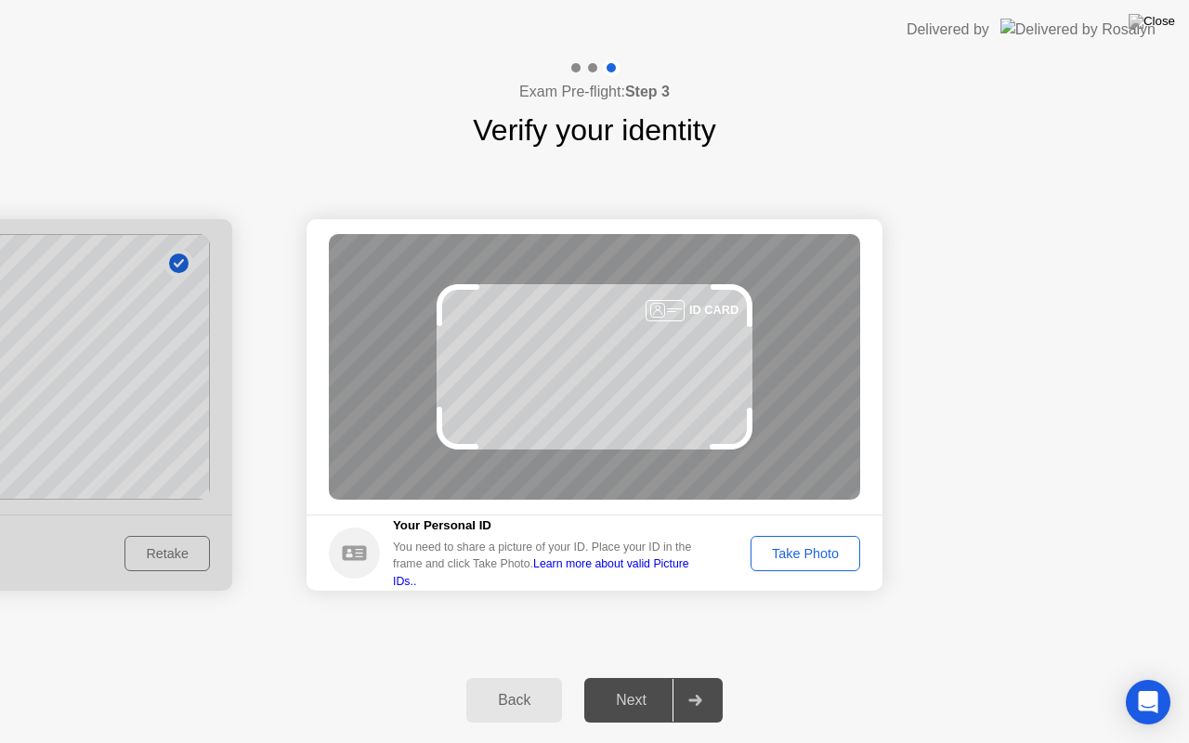
click at [814, 546] on div "Take Photo" at bounding box center [805, 553] width 97 height 15
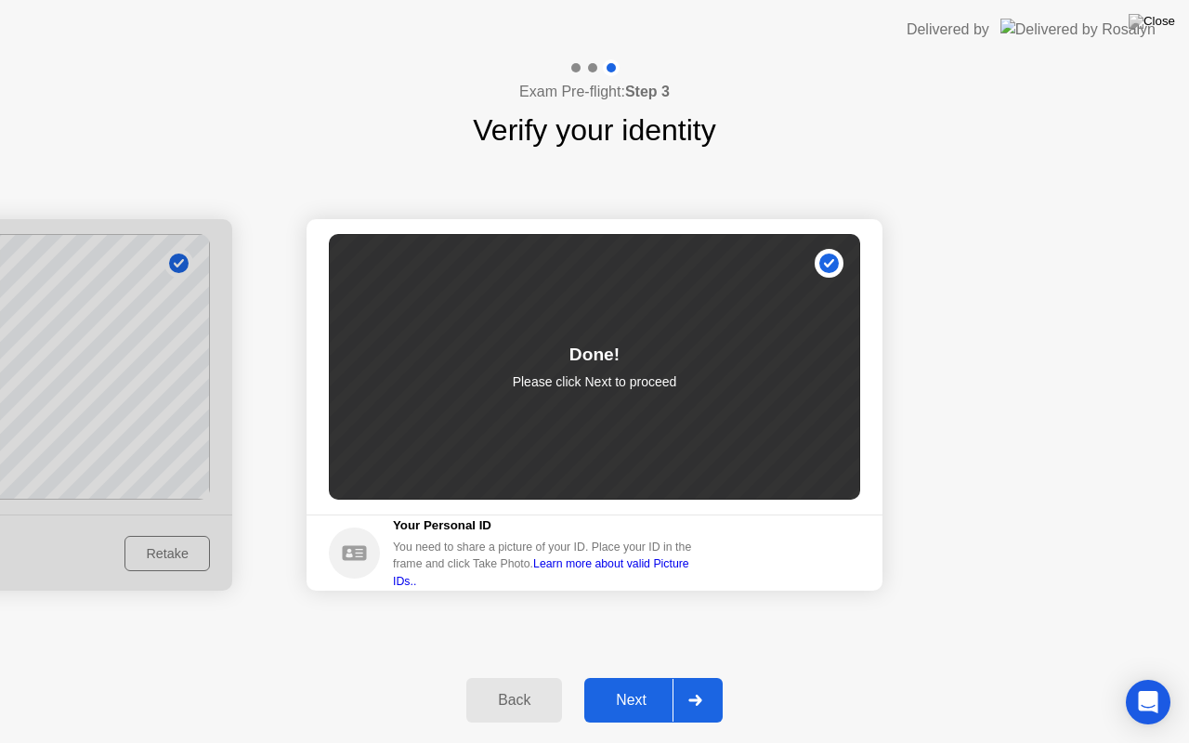
click at [691, 677] on div at bounding box center [694, 700] width 45 height 43
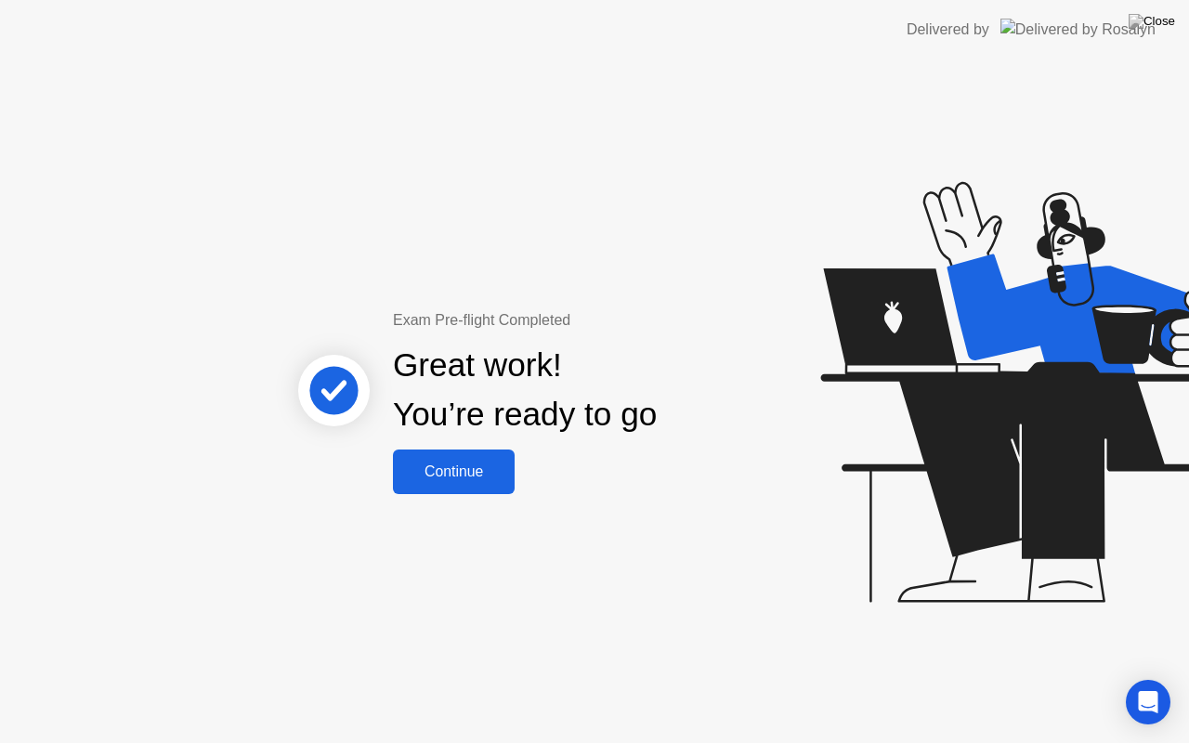
click at [440, 468] on div "Continue" at bounding box center [453, 471] width 111 height 17
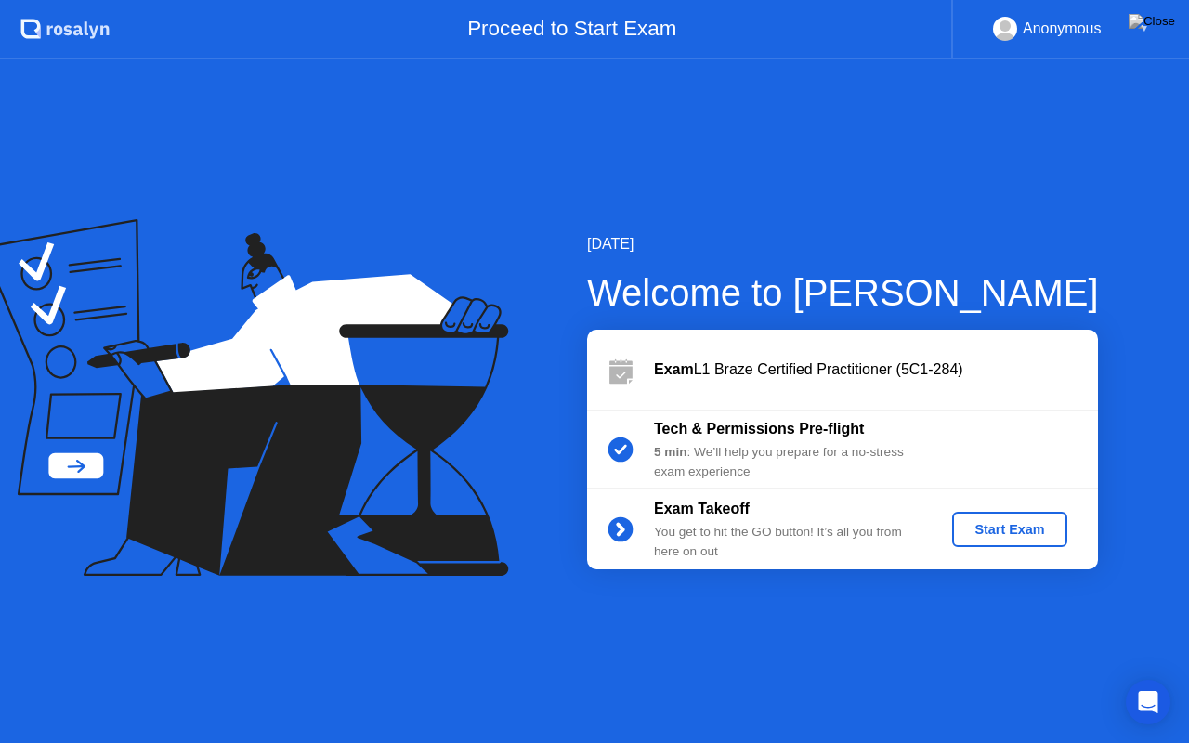
click at [1015, 526] on div "Start Exam" at bounding box center [1008, 529] width 99 height 15
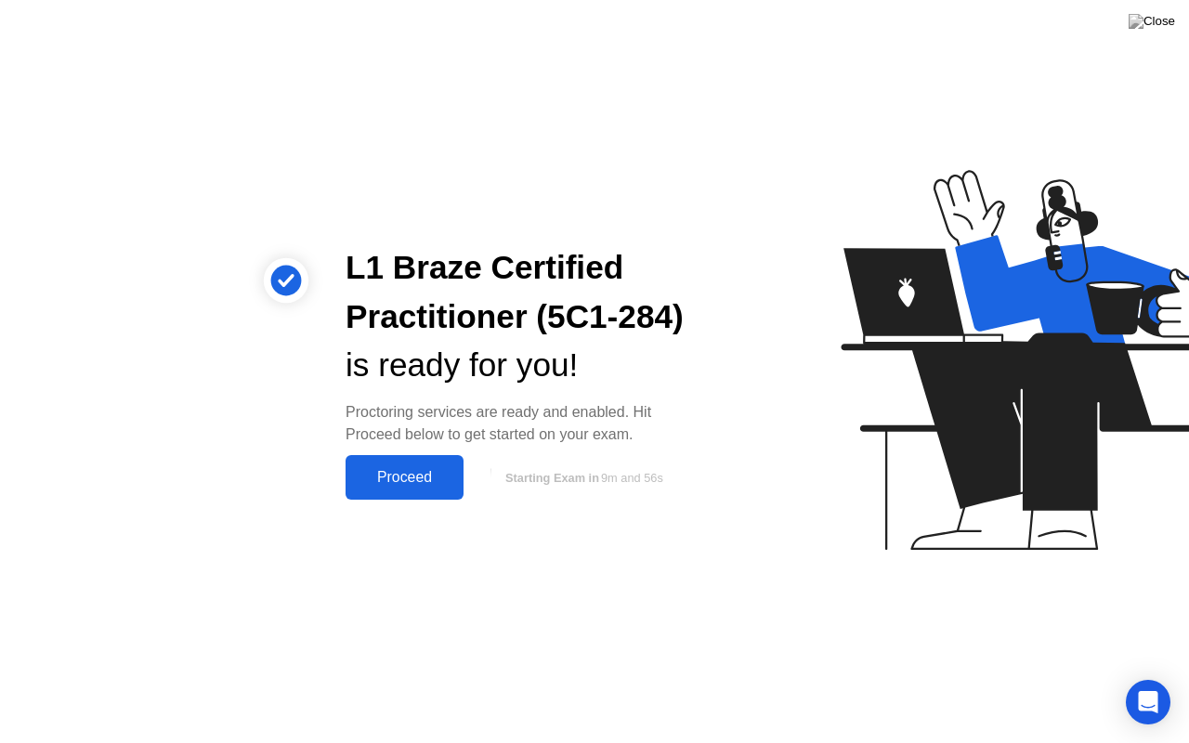
click at [423, 469] on div "Proceed" at bounding box center [404, 477] width 107 height 17
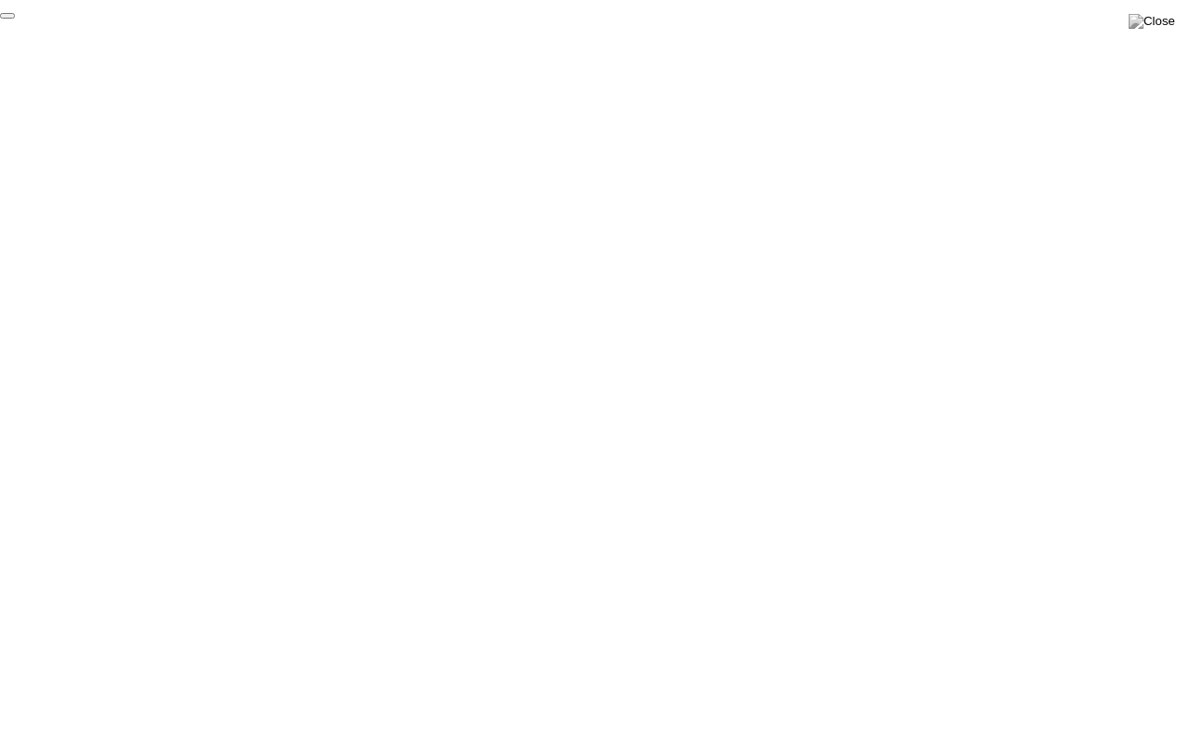
click div "End Proctoring Session"
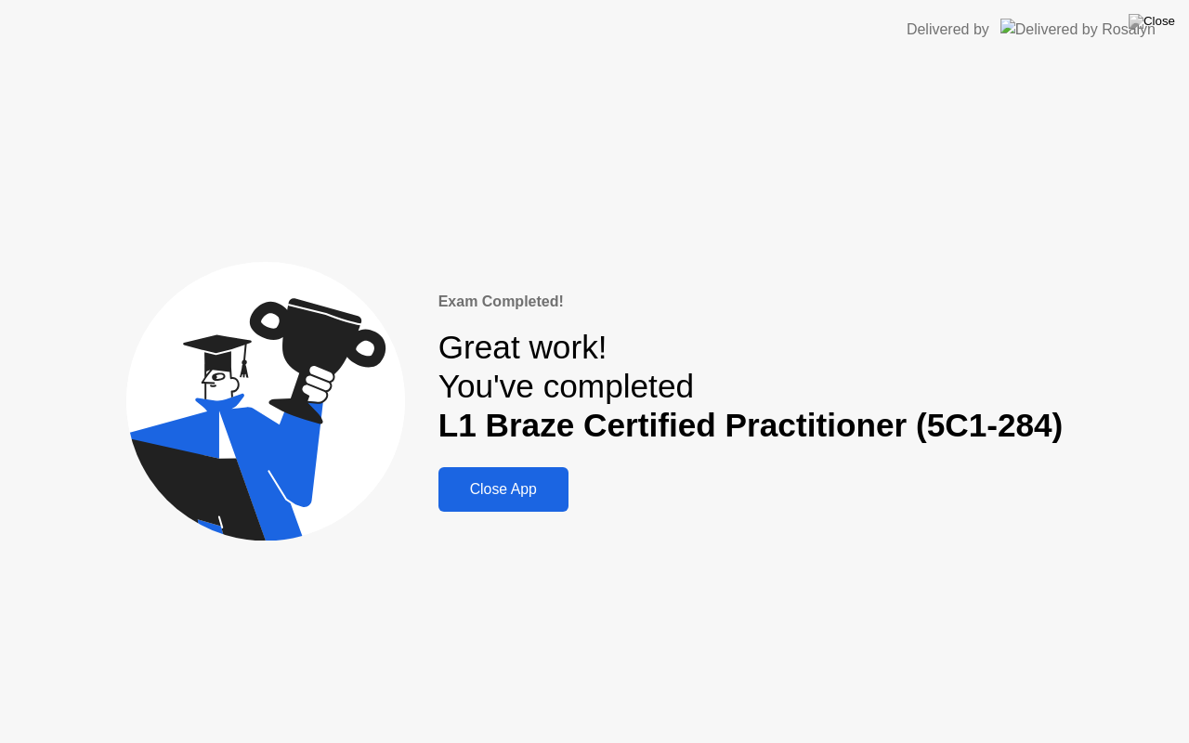
click at [501, 490] on div "Close App" at bounding box center [503, 489] width 119 height 17
